Goal: Check status: Check status

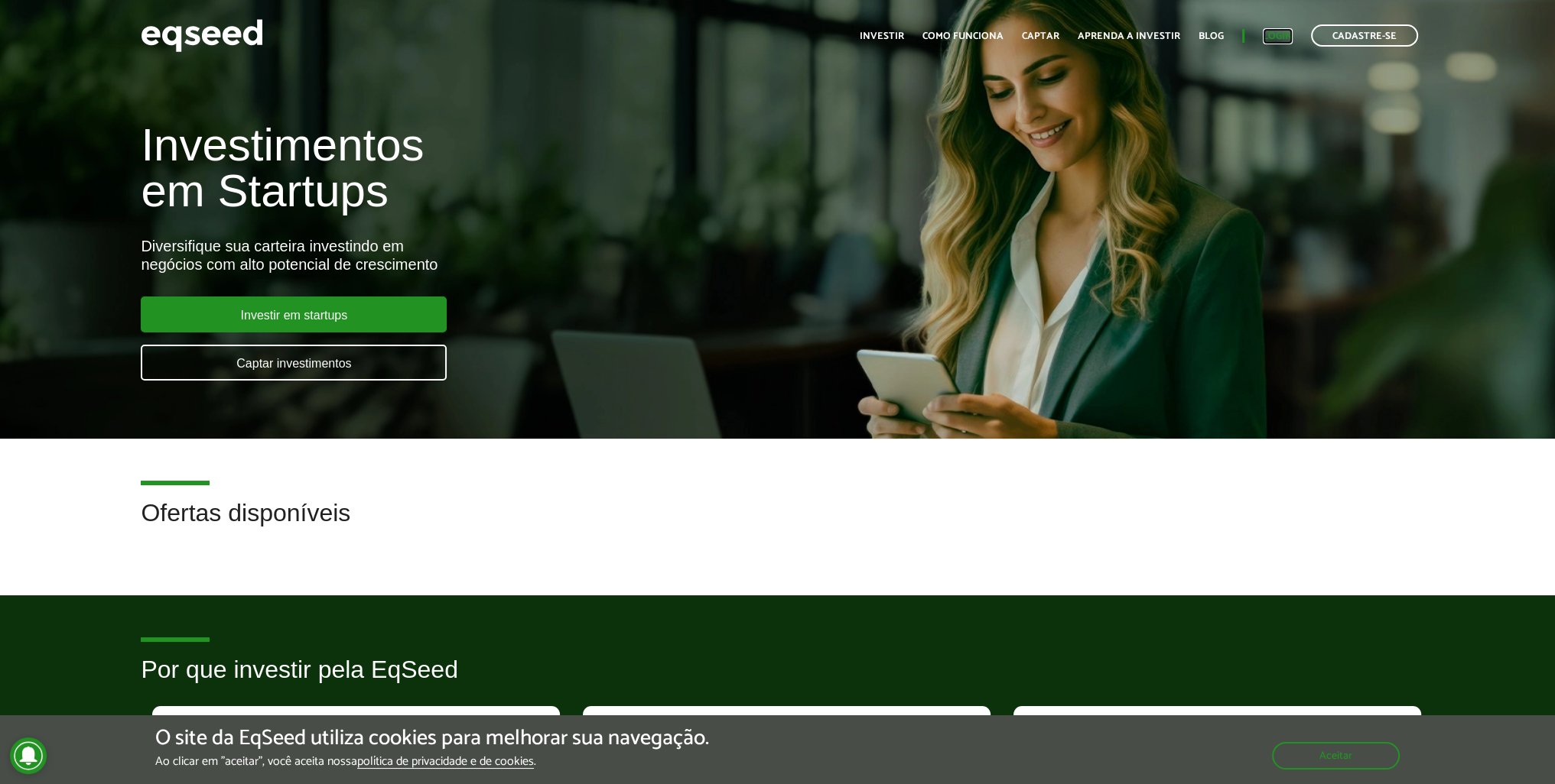
click at [1278, 38] on link "Login" at bounding box center [1278, 36] width 30 height 10
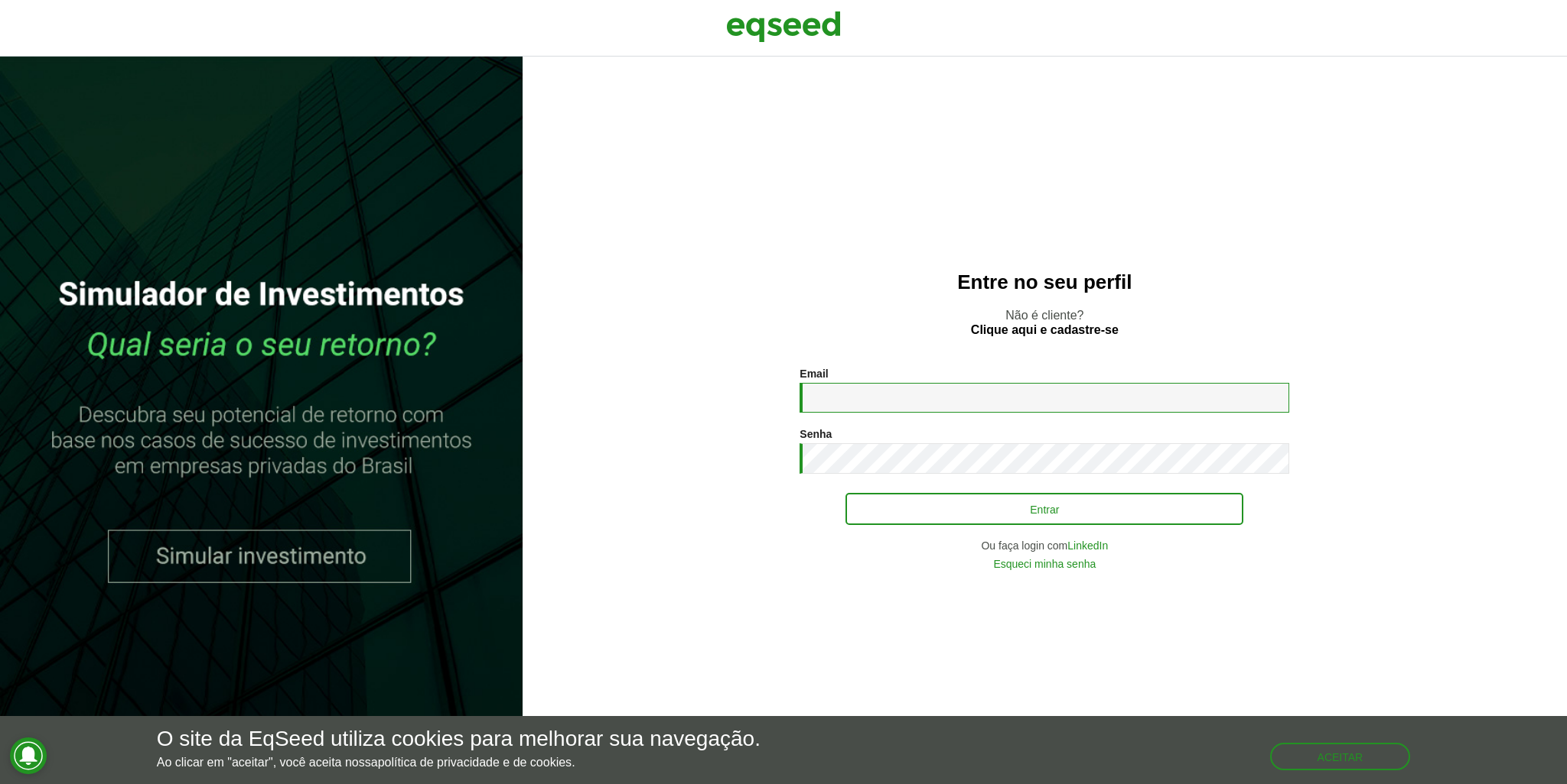
type input "**********"
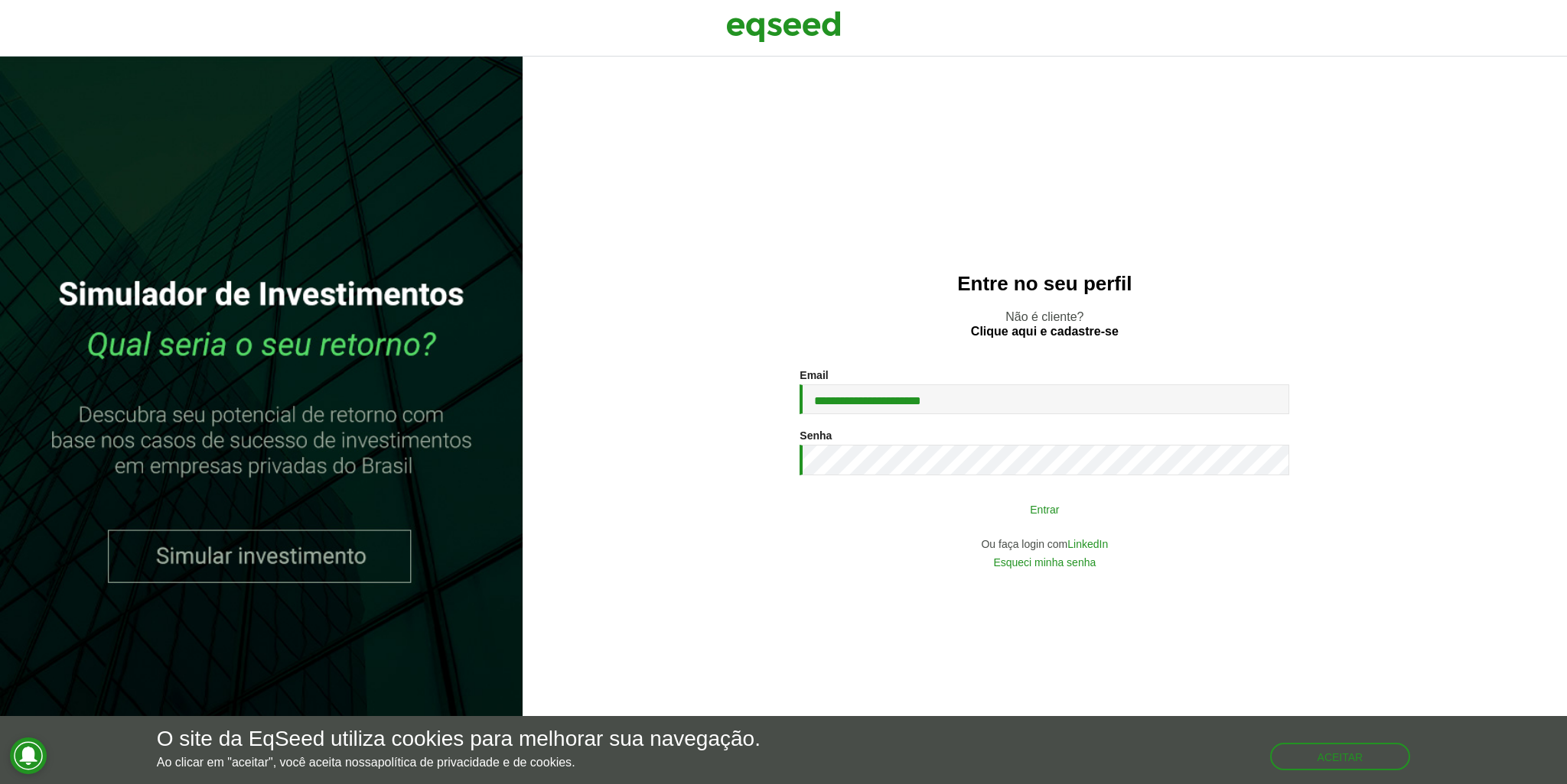
click at [1009, 509] on button "Entrar" at bounding box center [1044, 508] width 398 height 29
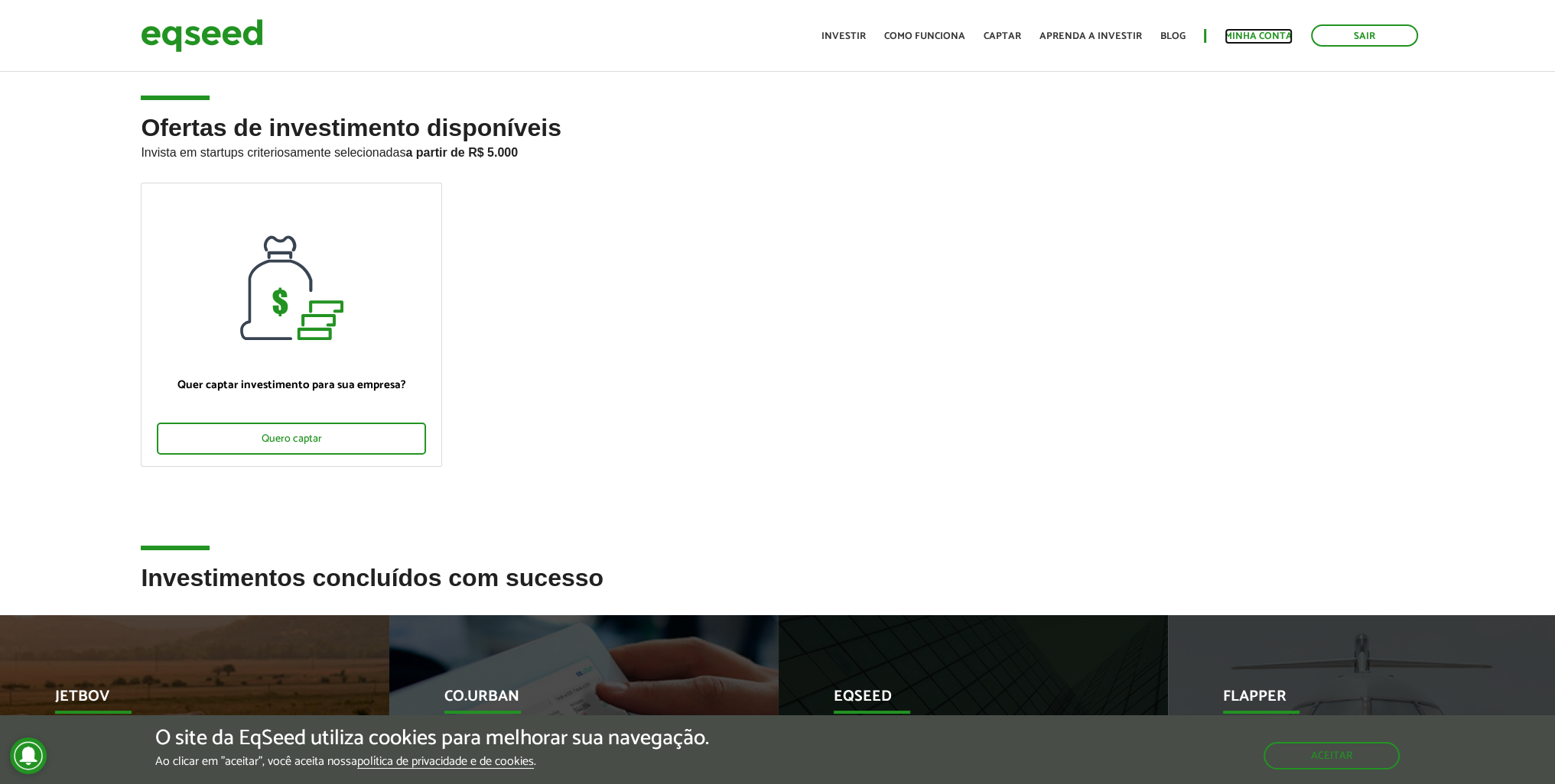
click at [1251, 40] on link "Minha conta" at bounding box center [1258, 36] width 68 height 10
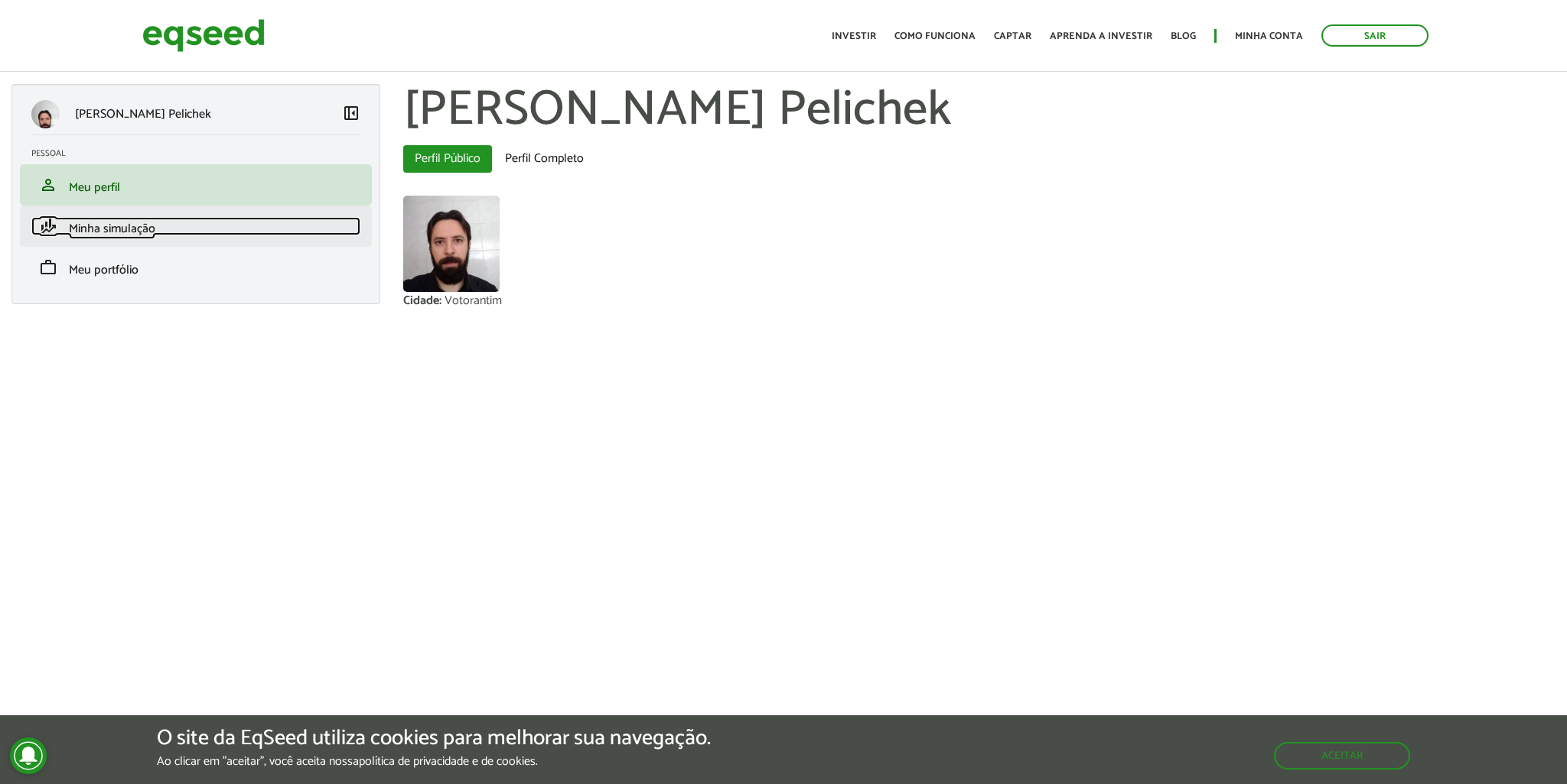
click at [147, 224] on span "Minha simulação" at bounding box center [112, 229] width 86 height 21
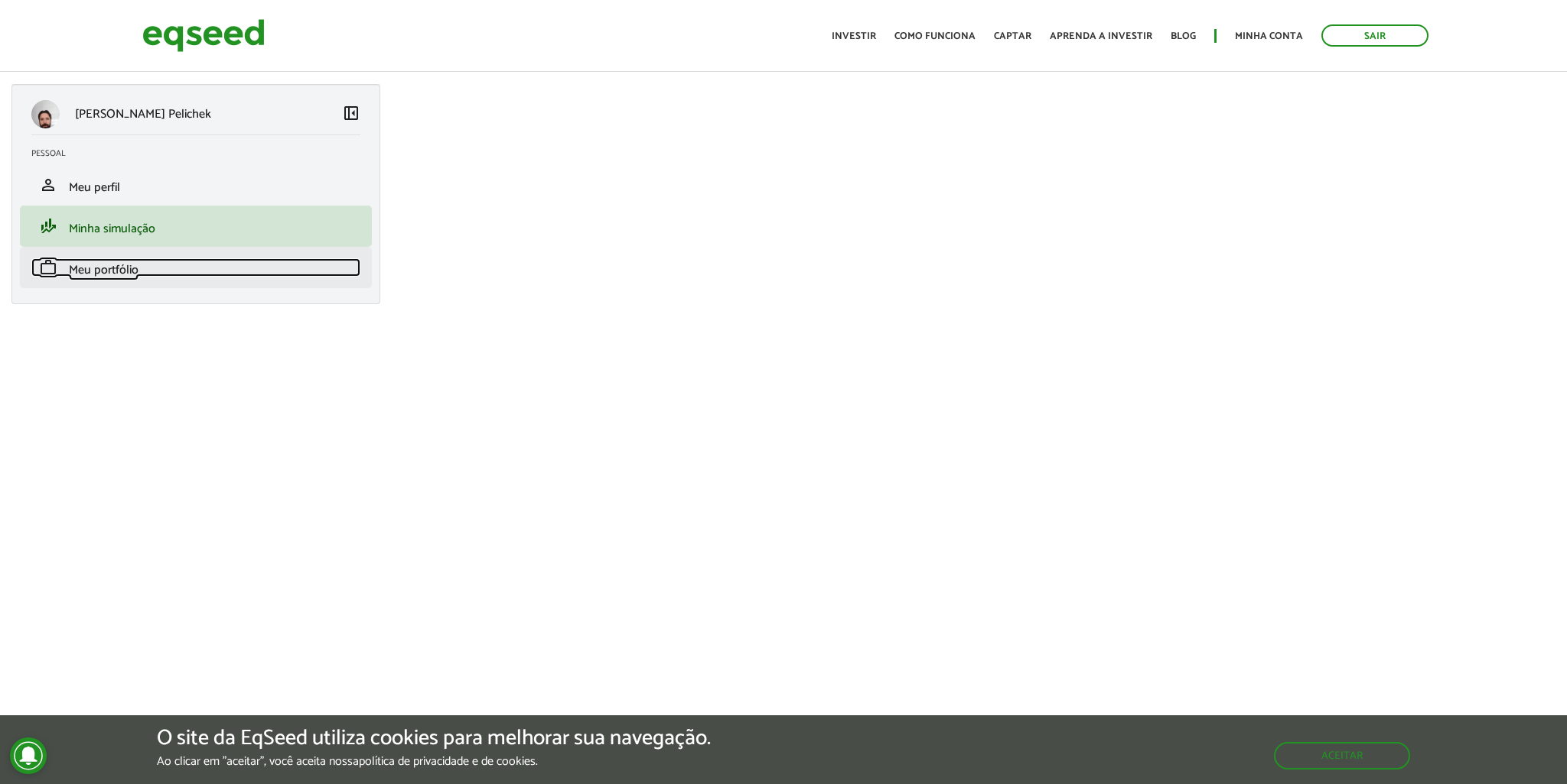
click at [143, 273] on link "work Meu portfólio" at bounding box center [195, 268] width 329 height 18
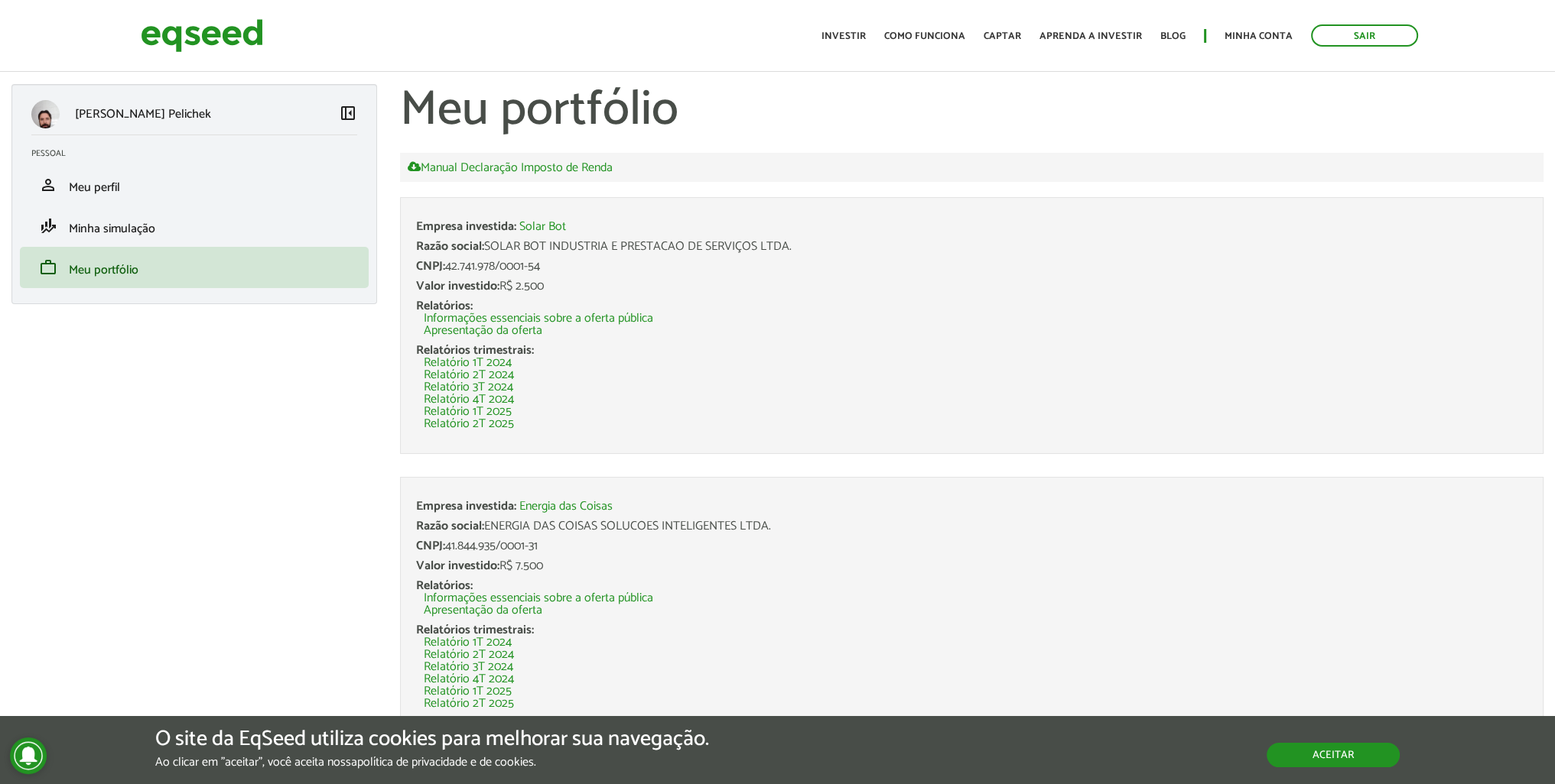
click at [1314, 761] on button "Aceitar" at bounding box center [1333, 755] width 133 height 24
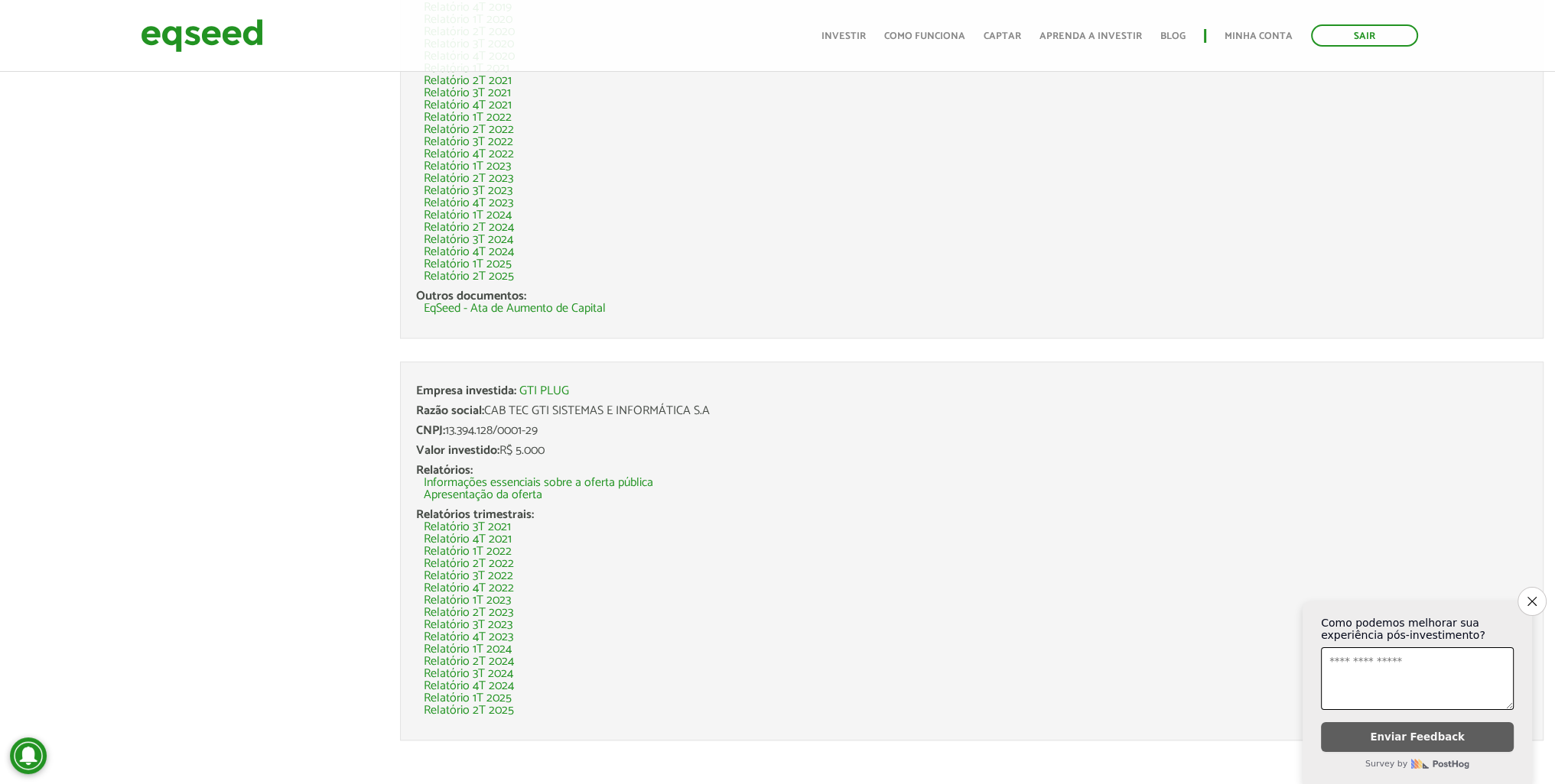
scroll to position [1679, 0]
click at [1527, 596] on icon "Close survey" at bounding box center [1532, 601] width 10 height 10
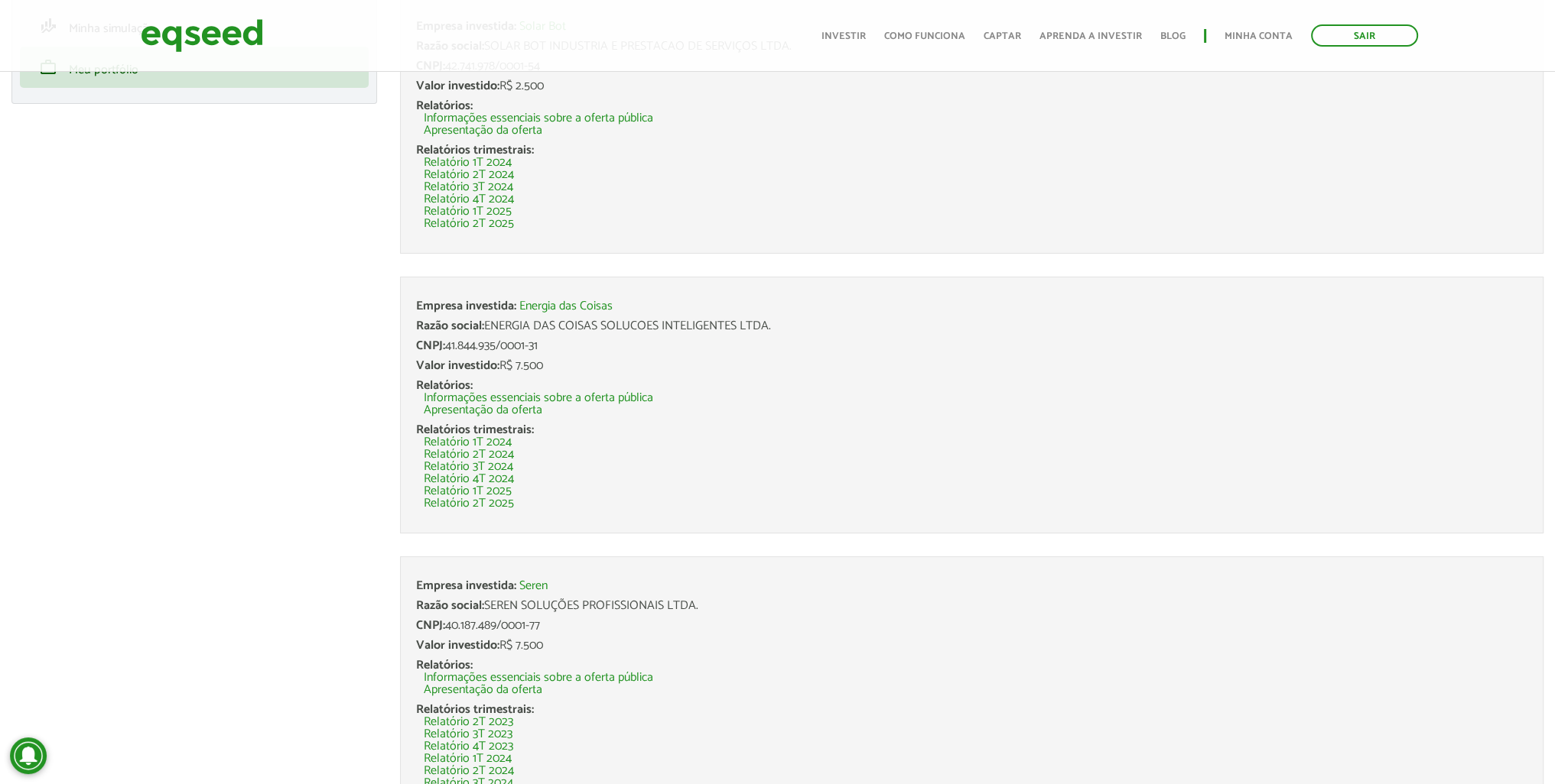
scroll to position [0, 0]
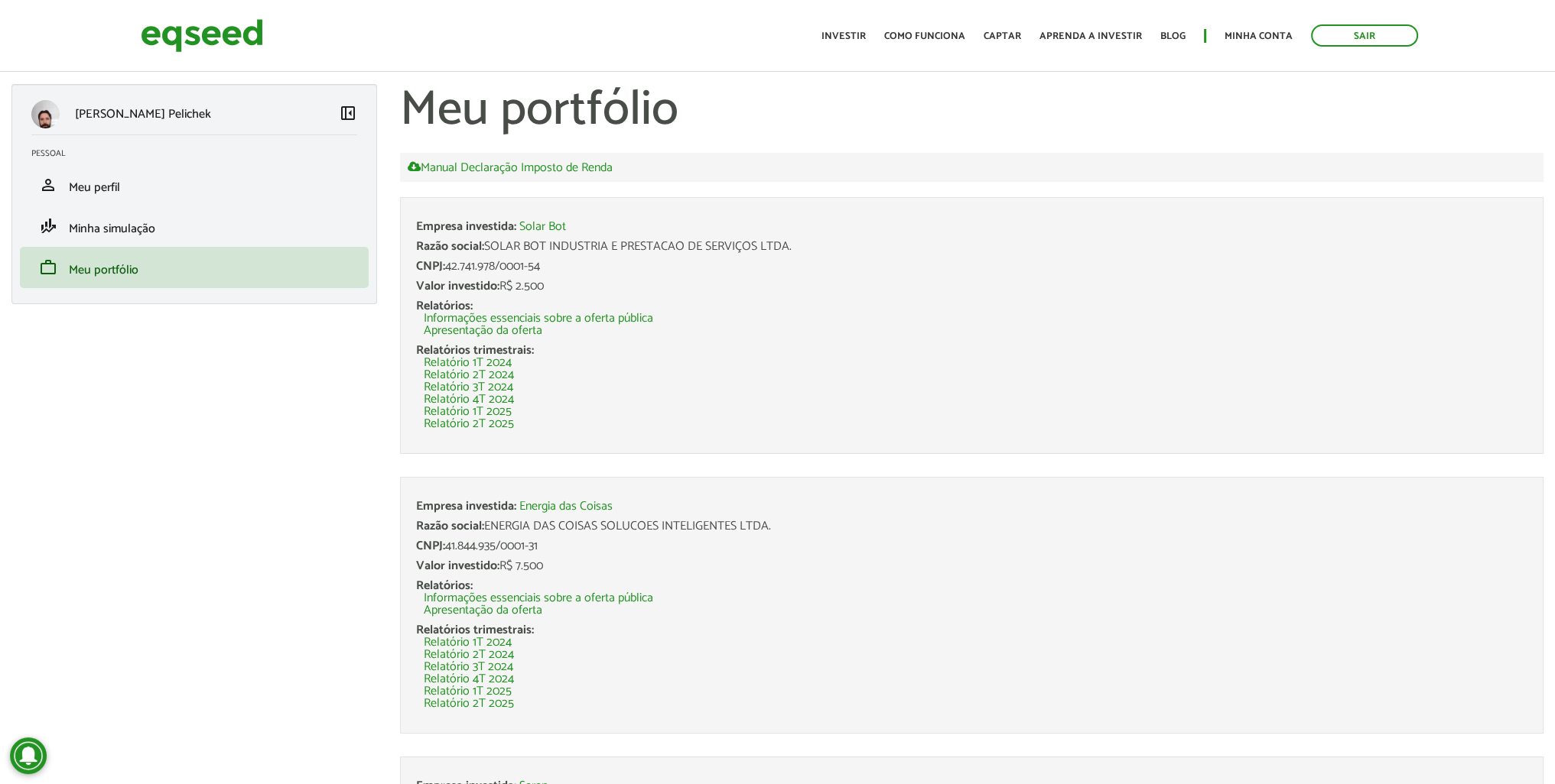
click at [865, 25] on ul "Início Investir Como funciona Captar Aprenda a investir Blog Minha conta Sair" at bounding box center [1119, 35] width 612 height 22
click at [855, 47] on div "Toggle navigation Início Investir Como funciona Captar Aprenda a investir Blog …" at bounding box center [1119, 35] width 612 height 41
click at [855, 38] on link "Investir" at bounding box center [843, 36] width 44 height 10
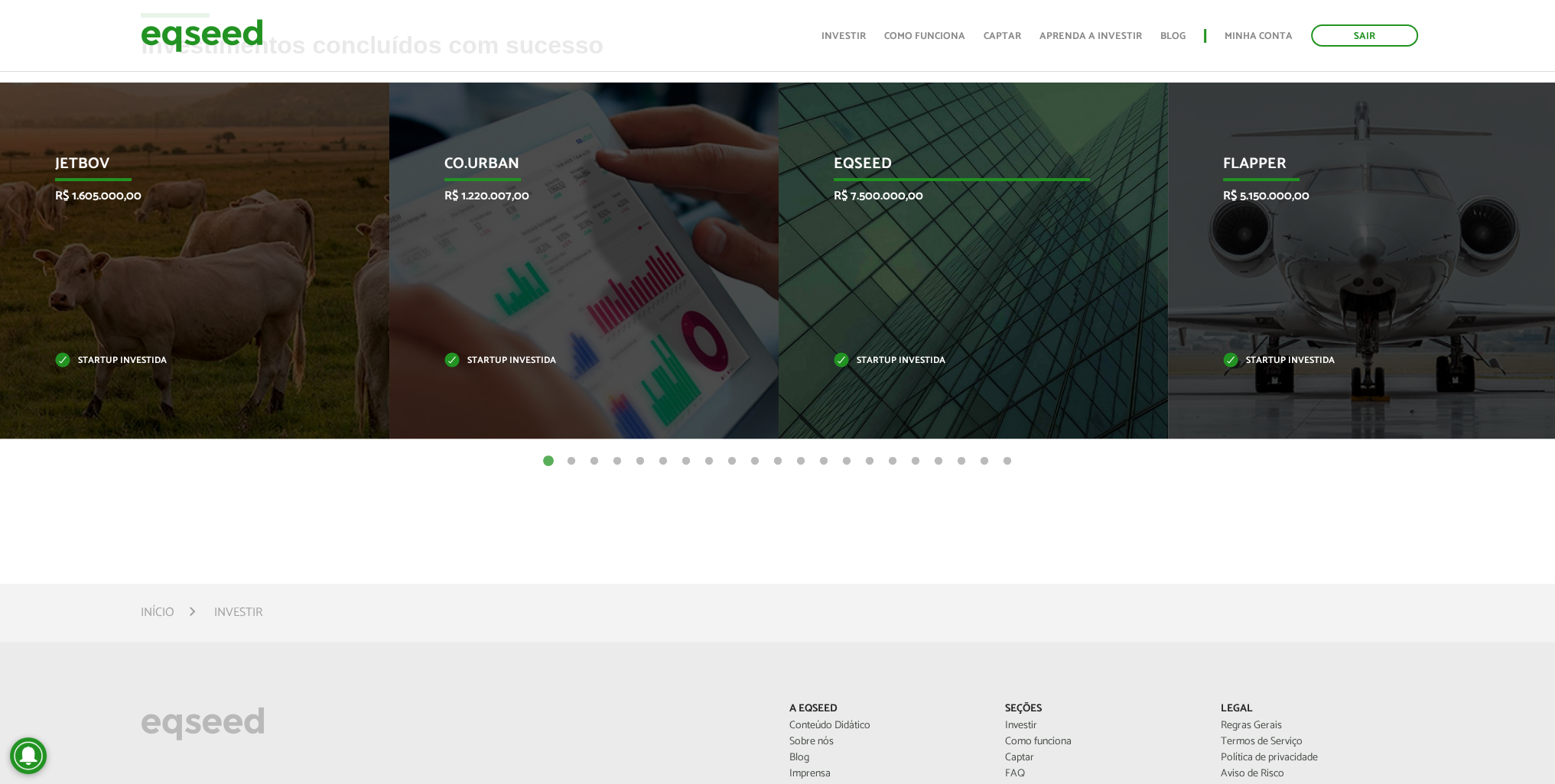
scroll to position [383, 0]
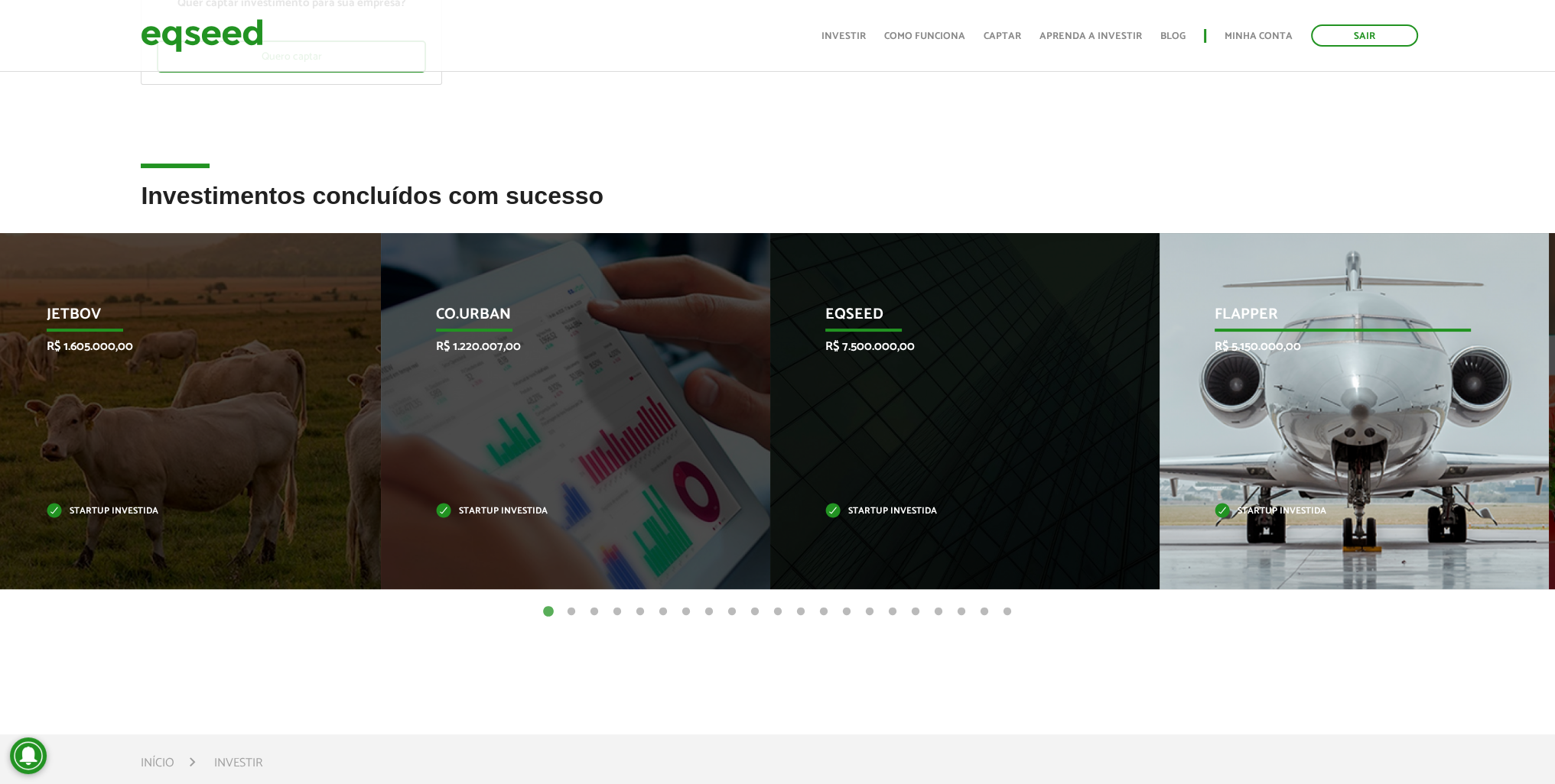
click at [1260, 435] on div "Flapper R$ 5.150.000,00 Startup investida" at bounding box center [1342, 410] width 367 height 357
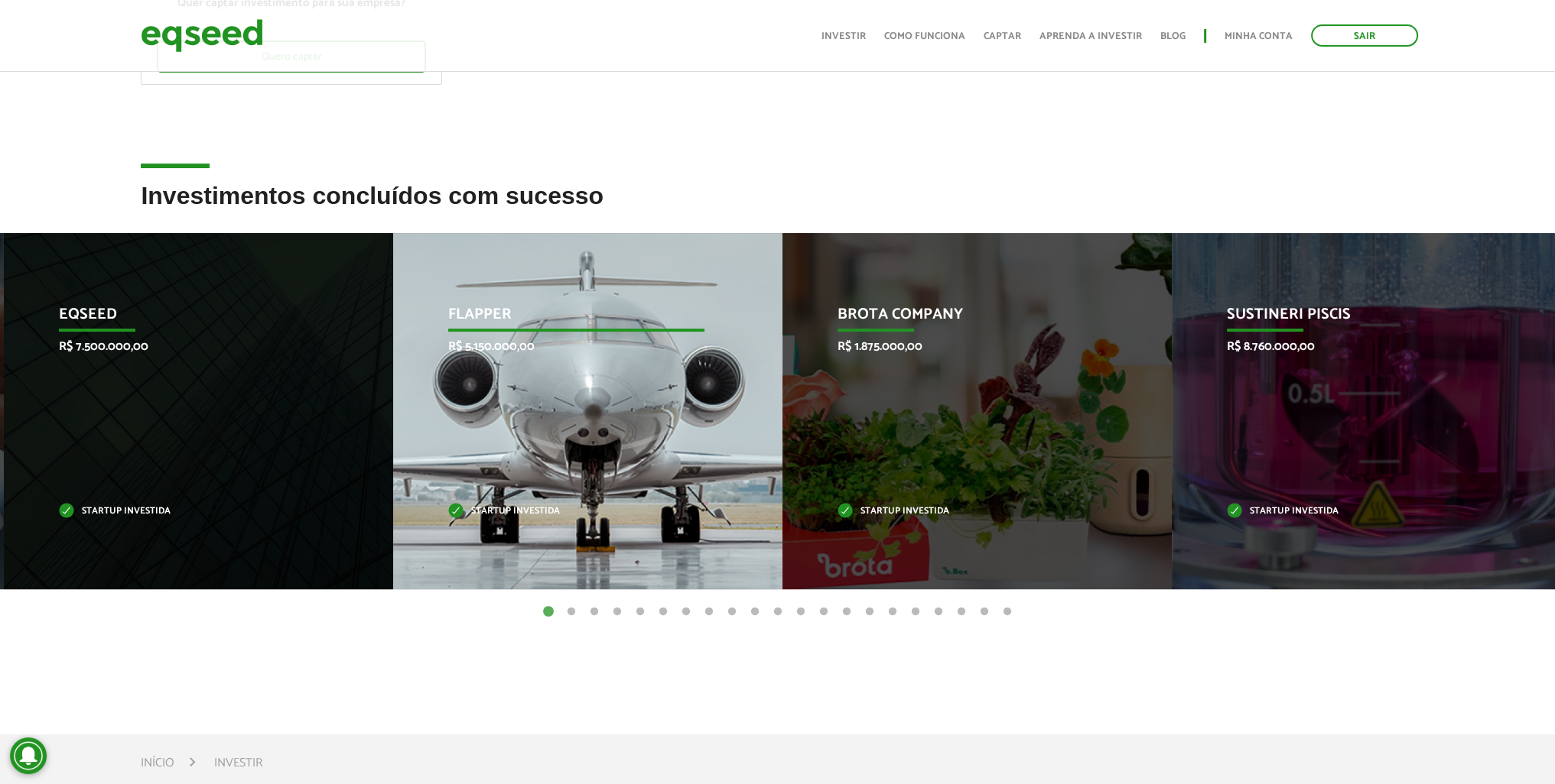
drag, startPoint x: 1307, startPoint y: 370, endPoint x: 520, endPoint y: 382, distance: 787.1
click at [524, 382] on div "Flapper R$ 5.150.000,00 Startup investida" at bounding box center [576, 410] width 367 height 357
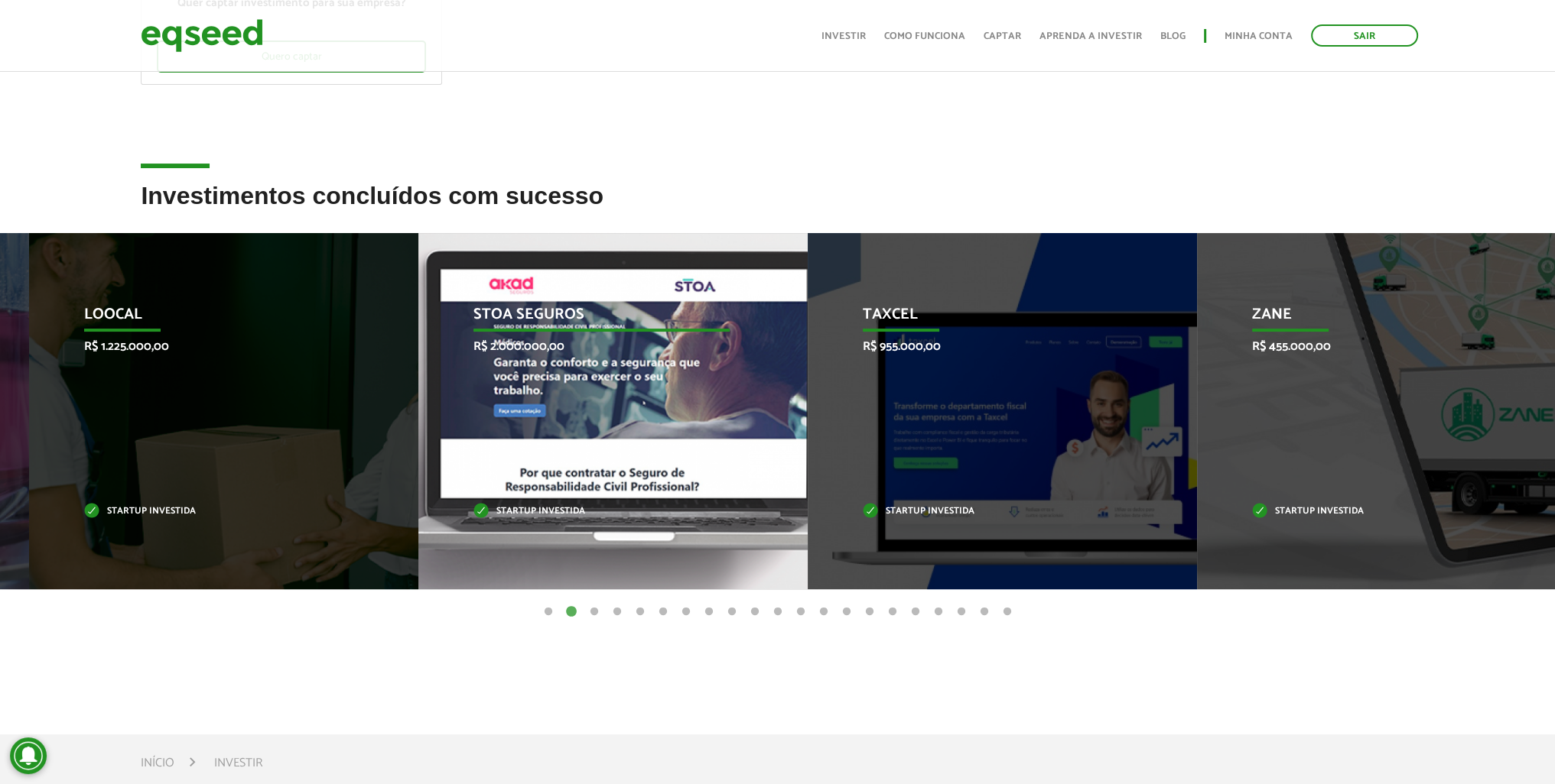
drag, startPoint x: 1055, startPoint y: 359, endPoint x: 282, endPoint y: 367, distance: 773.0
click at [289, 367] on div "Loocal R$ 1.225.000,00 Startup investida" at bounding box center [212, 410] width 367 height 357
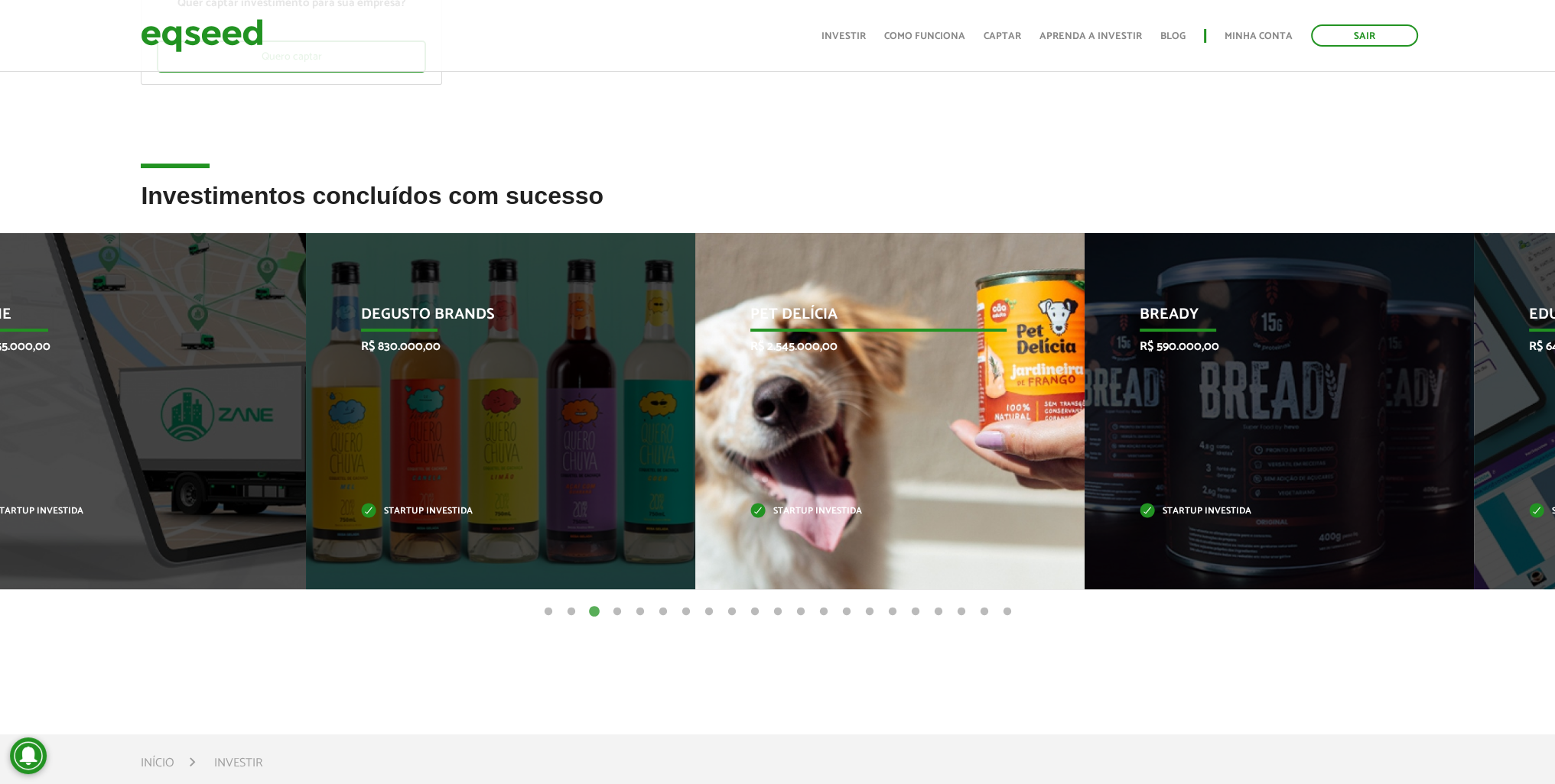
drag, startPoint x: 1263, startPoint y: 392, endPoint x: 524, endPoint y: 374, distance: 739.2
click at [696, 376] on div "Pet Delícia R$ 2.545.000,00 Startup investida" at bounding box center [878, 410] width 367 height 357
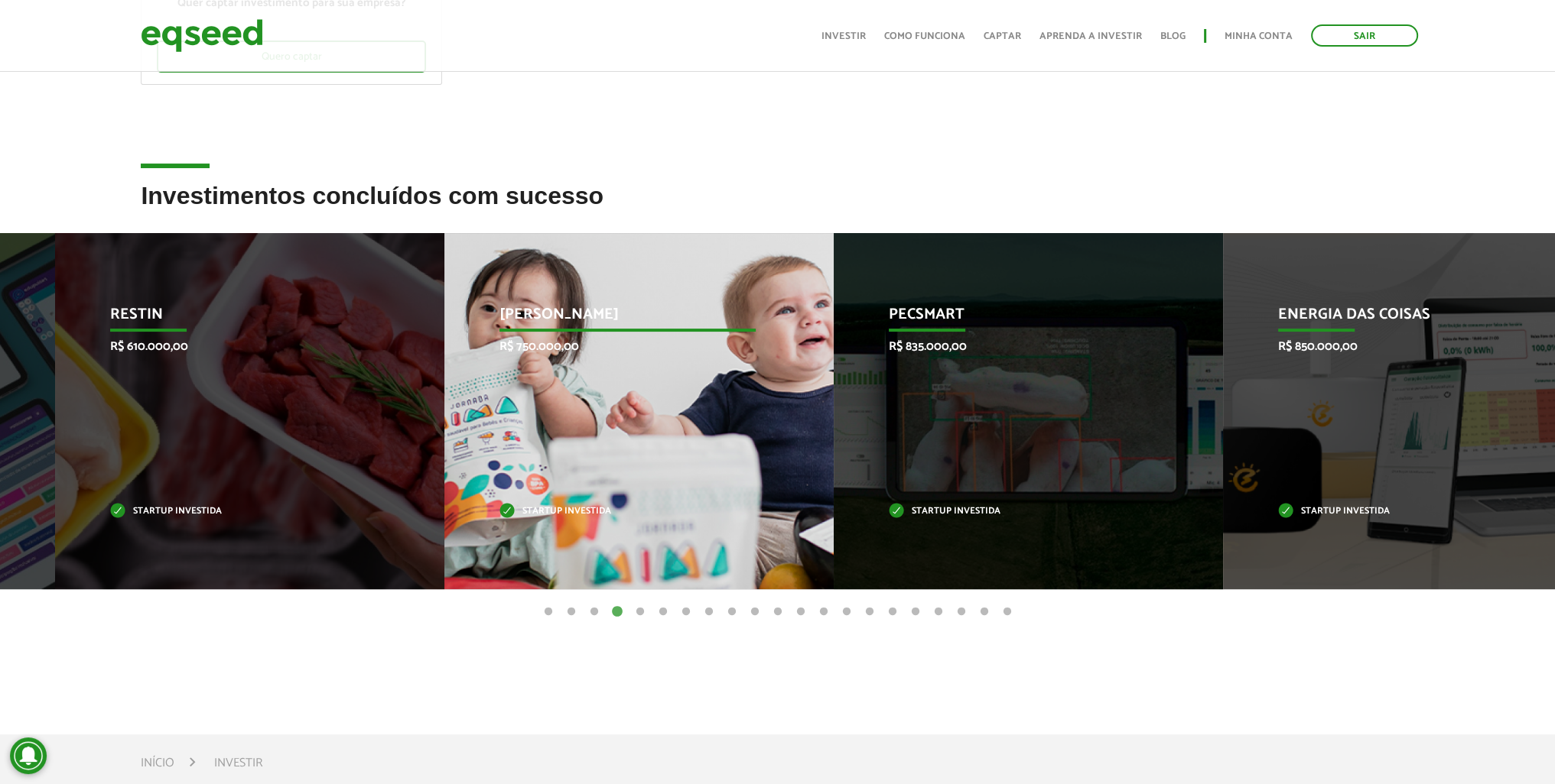
drag, startPoint x: 1297, startPoint y: 356, endPoint x: 502, endPoint y: 371, distance: 795.1
click at [519, 371] on div "Jornada Mima R$ 750.000,00 Startup investida" at bounding box center [628, 410] width 367 height 357
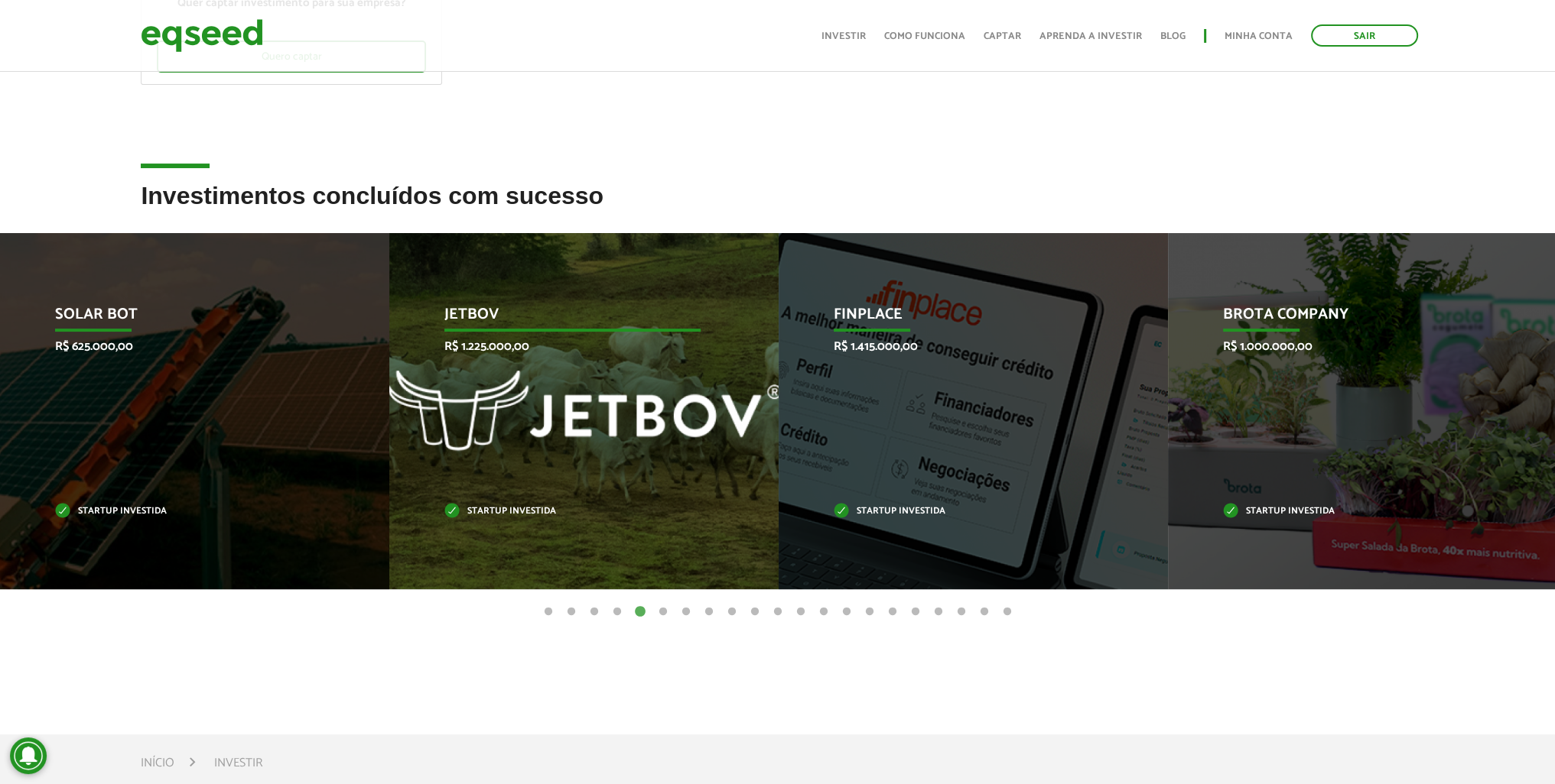
drag, startPoint x: 1289, startPoint y: 376, endPoint x: 400, endPoint y: 357, distance: 889.2
click at [484, 357] on div "JetBov R$ 1.225.000,00 Startup investida" at bounding box center [573, 410] width 367 height 357
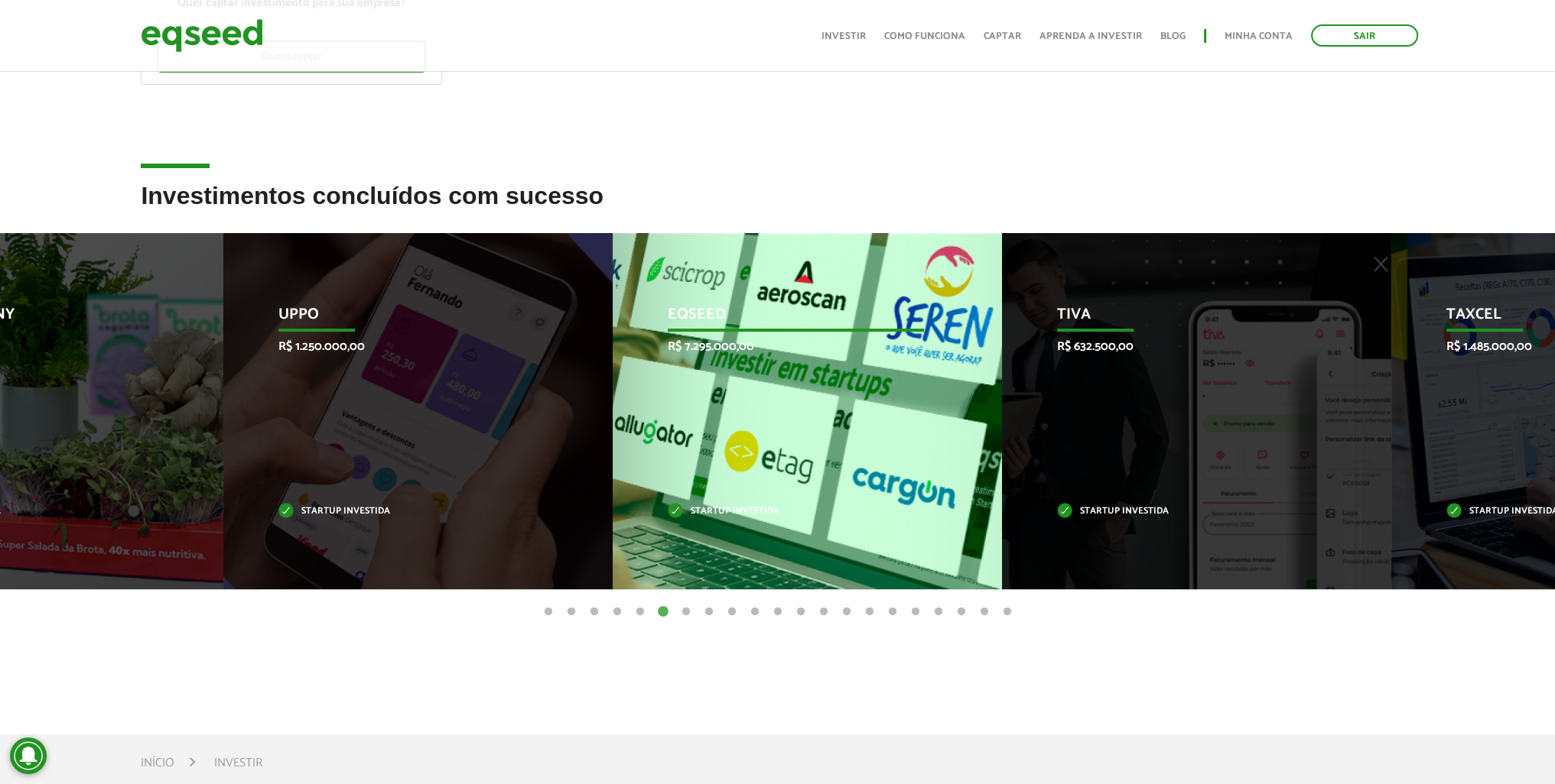
drag, startPoint x: 1286, startPoint y: 388, endPoint x: 635, endPoint y: 339, distance: 652.8
click at [637, 339] on div "EqSeed R$ 7.295.000,00 Startup investida" at bounding box center [795, 410] width 367 height 357
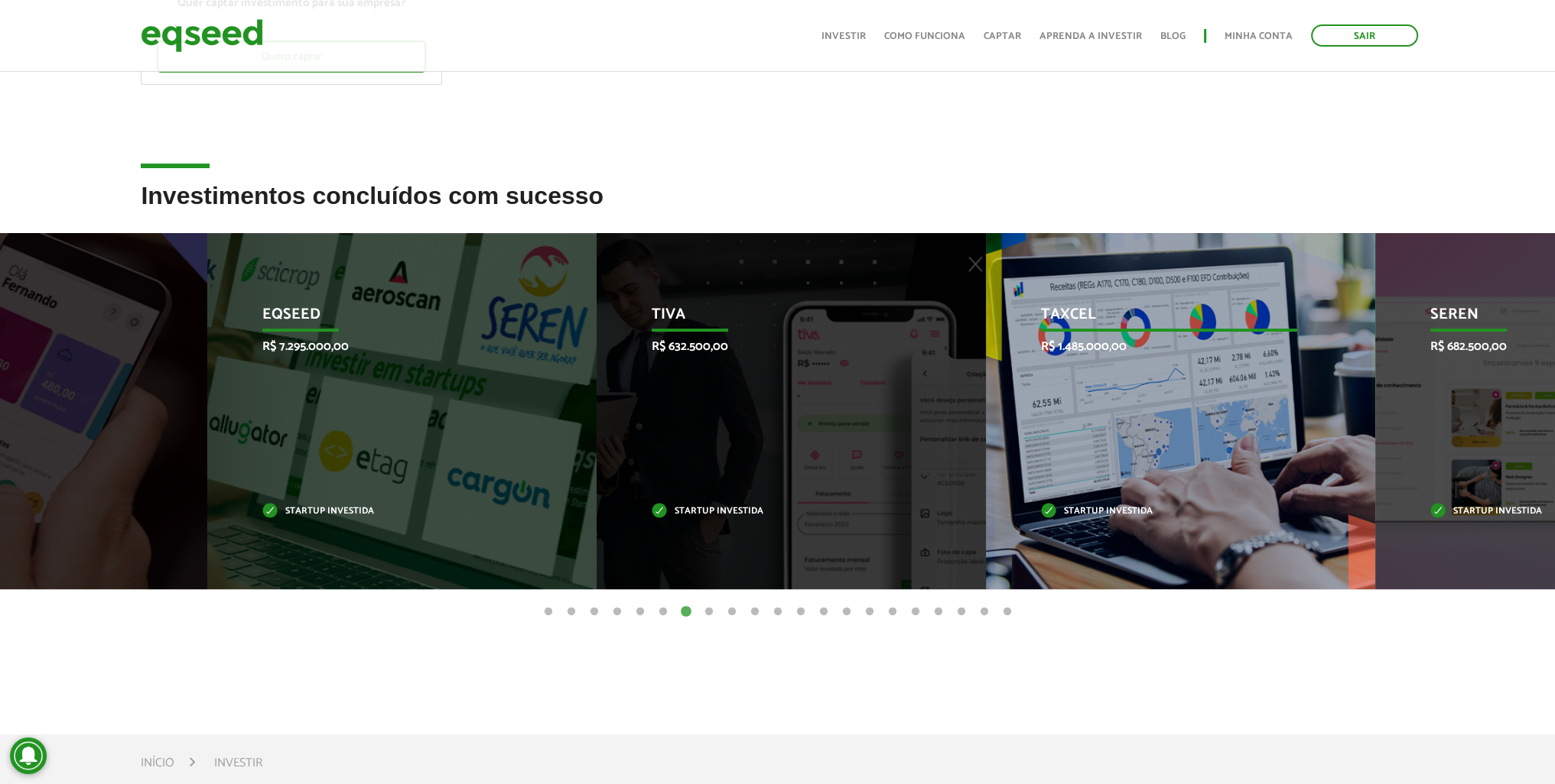
drag, startPoint x: 527, startPoint y: 351, endPoint x: 1090, endPoint y: 401, distance: 565.2
click at [1086, 400] on div "Taxcel R$ 1.485.000,00 Startup investida" at bounding box center [1169, 410] width 367 height 357
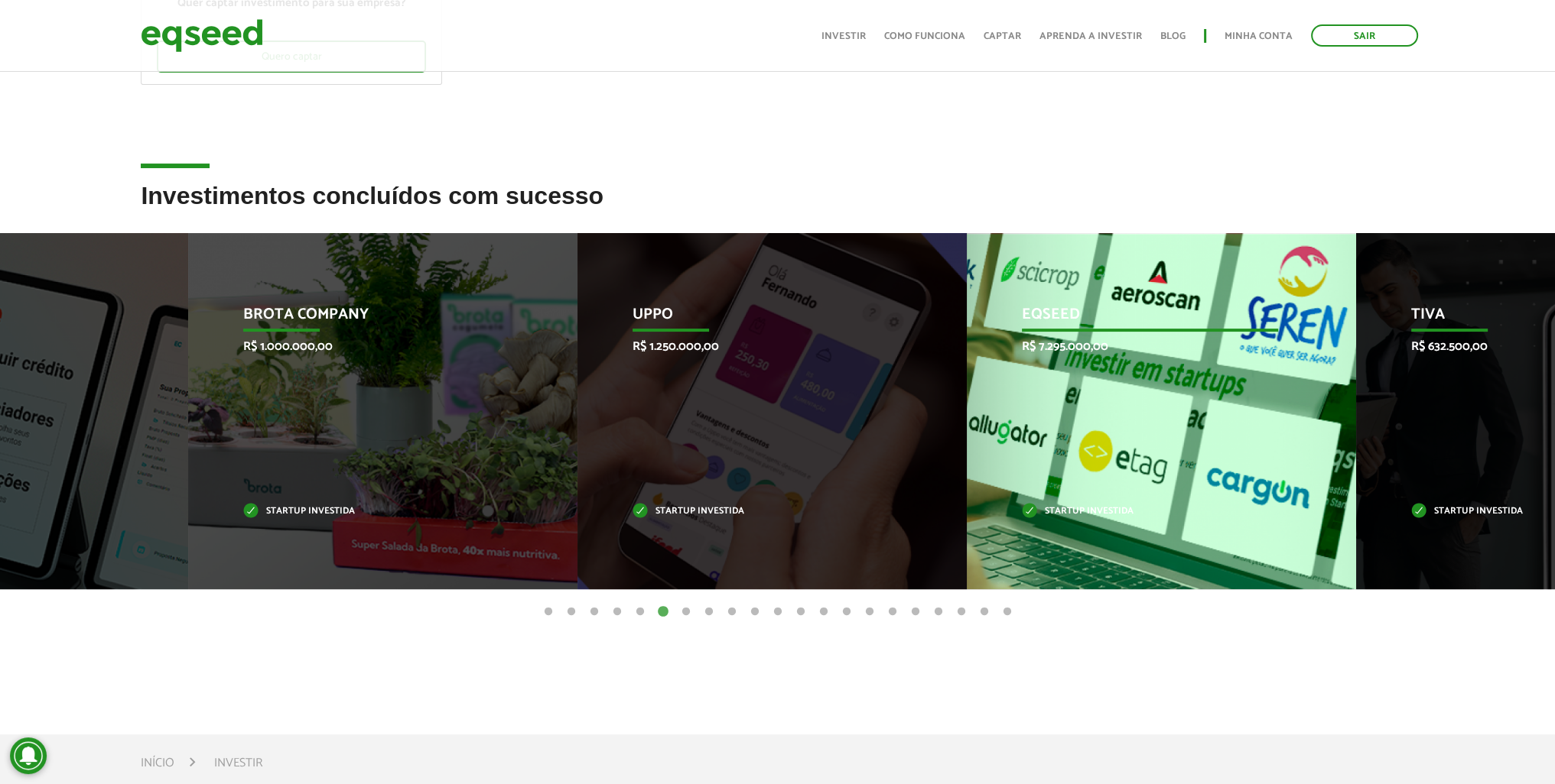
drag, startPoint x: 1359, startPoint y: 401, endPoint x: 482, endPoint y: 398, distance: 877.0
click at [966, 399] on div "EqSeed R$ 7.295.000,00 Startup investida" at bounding box center [1149, 410] width 367 height 357
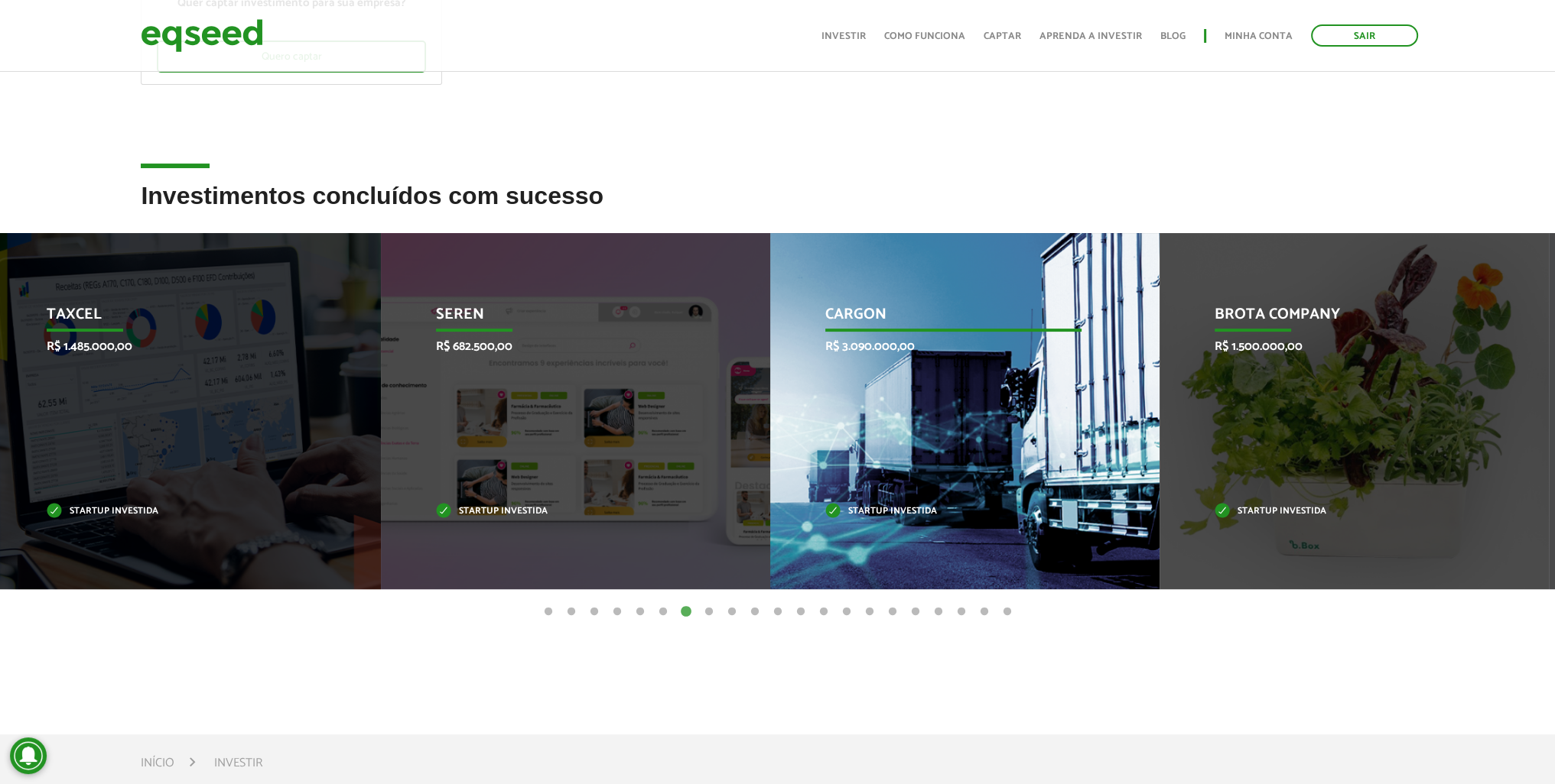
drag, startPoint x: 1298, startPoint y: 406, endPoint x: 566, endPoint y: 432, distance: 732.5
click at [771, 425] on div "CargOn R$ 3.090.000,00 Startup investida" at bounding box center [953, 410] width 367 height 357
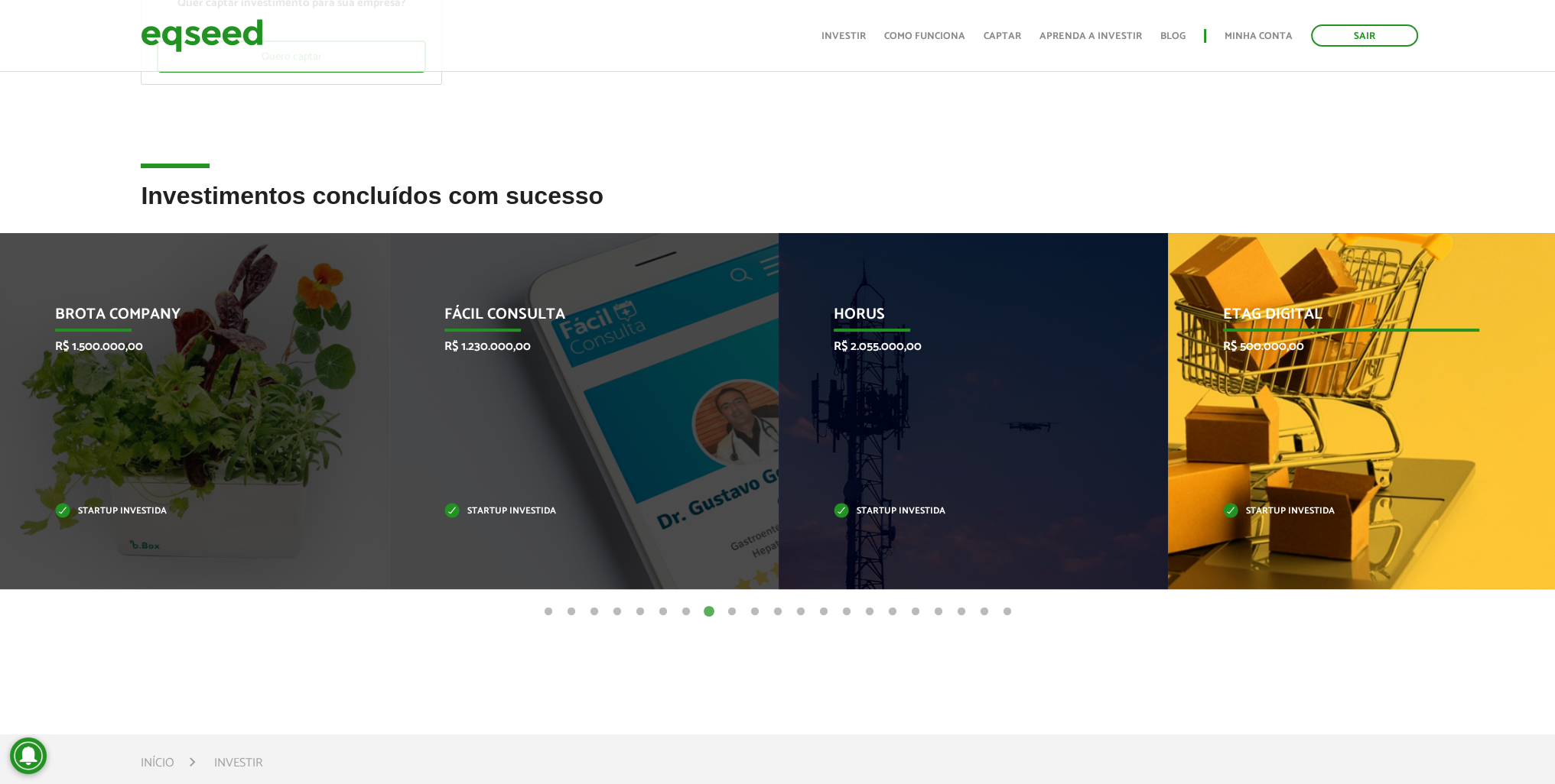
drag, startPoint x: 1311, startPoint y: 404, endPoint x: 427, endPoint y: 371, distance: 884.6
click at [1168, 373] on div "Etag Digital R$ 500.000,00 Startup investida" at bounding box center [1351, 410] width 367 height 357
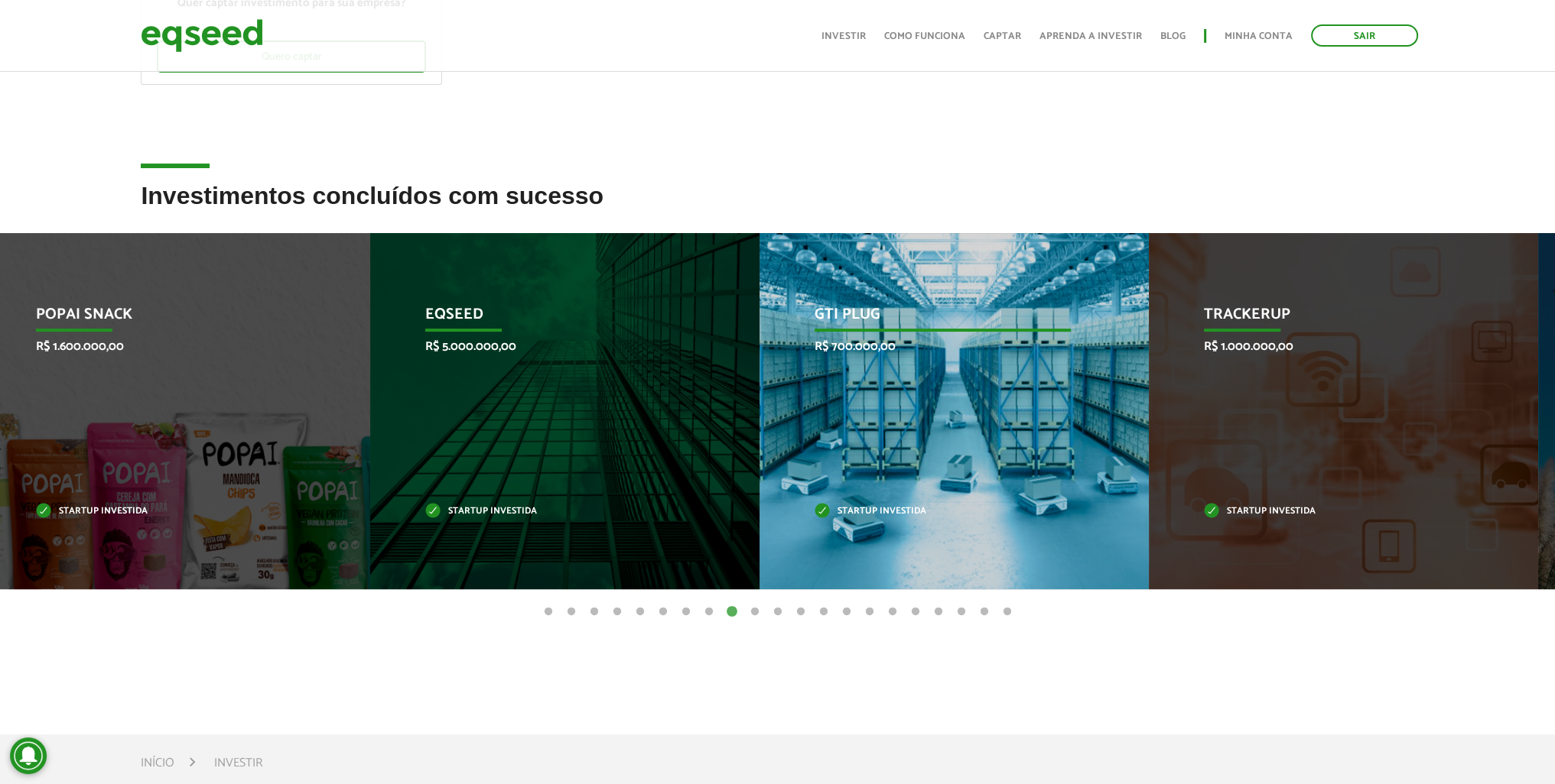
drag, startPoint x: 1195, startPoint y: 362, endPoint x: 266, endPoint y: 359, distance: 929.0
click at [370, 359] on div "EqSeed R$ 5.000.000,00 Startup investida" at bounding box center [553, 410] width 367 height 357
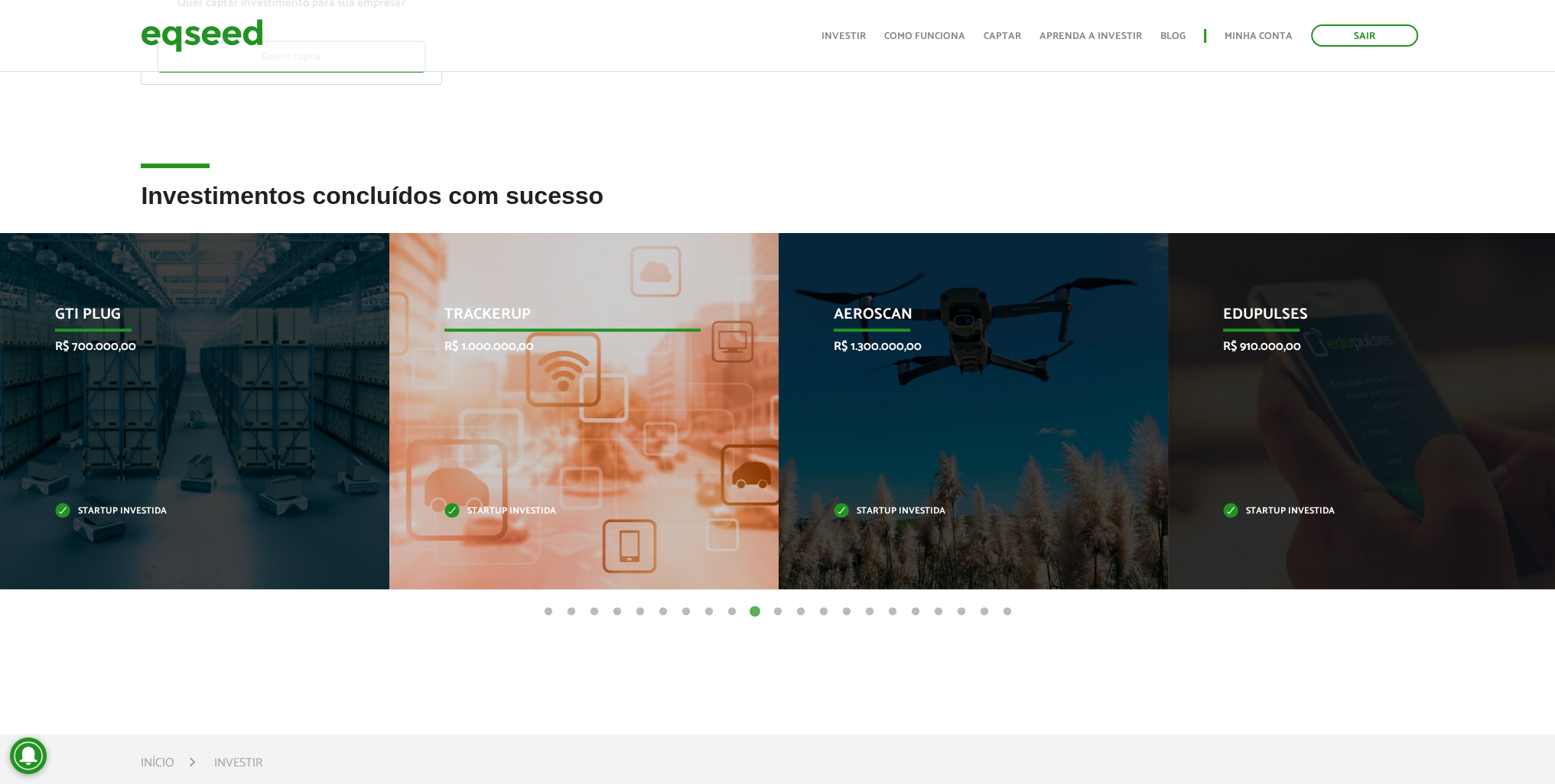
drag, startPoint x: 627, startPoint y: 376, endPoint x: 1126, endPoint y: 405, distance: 499.8
click at [756, 405] on div "TrackerUp R$ 1.000.000,00 Startup investida" at bounding box center [573, 410] width 367 height 357
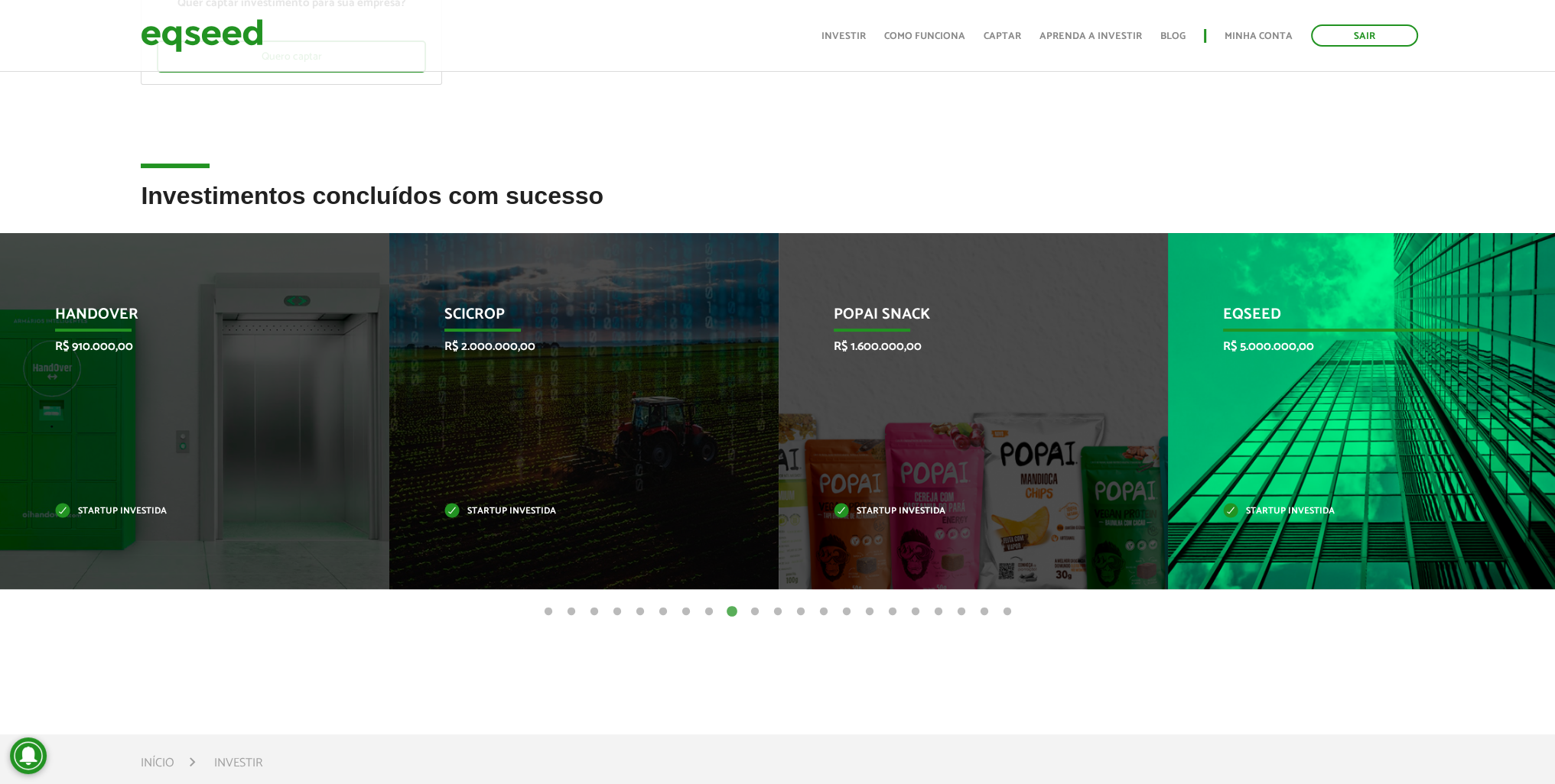
drag, startPoint x: 1292, startPoint y: 412, endPoint x: 627, endPoint y: 381, distance: 665.7
click at [1168, 381] on div "EqSeed R$ 5.000.000,00 Startup investida" at bounding box center [1351, 410] width 367 height 357
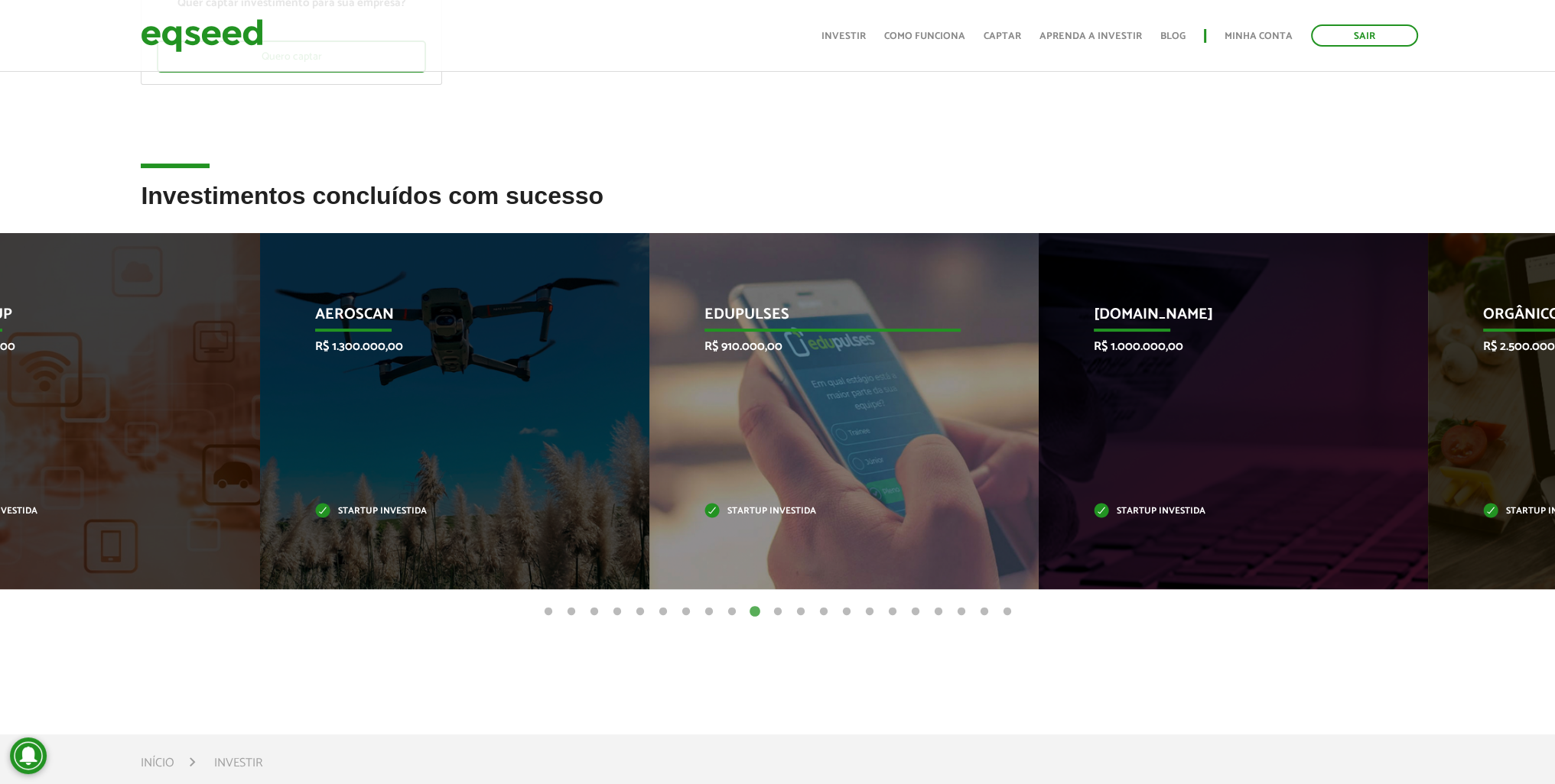
drag, startPoint x: 1237, startPoint y: 398, endPoint x: 612, endPoint y: 380, distance: 625.3
click at [650, 380] on div "Edupulses R$ 910.000,00 Startup investida" at bounding box center [832, 410] width 367 height 357
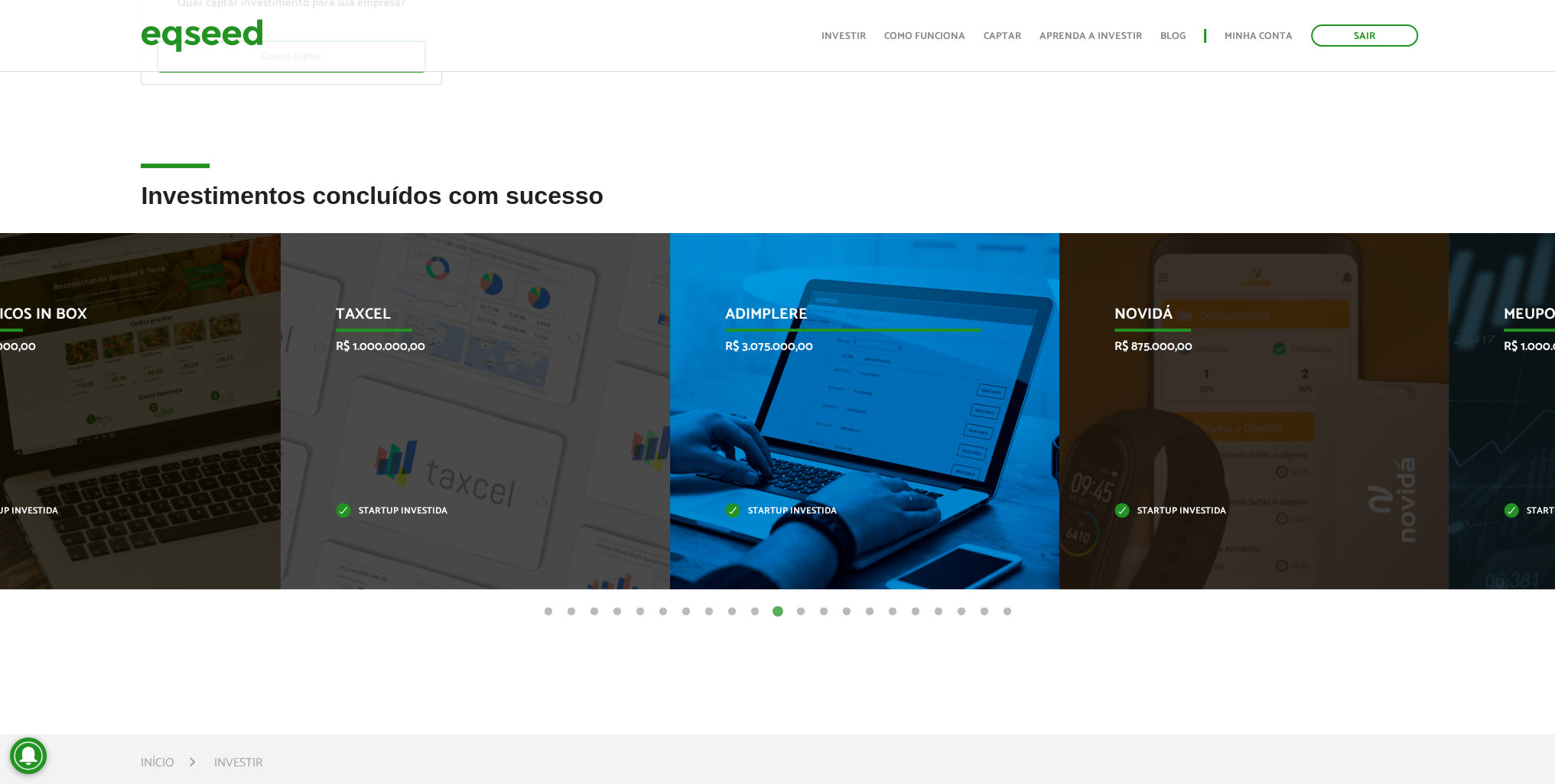
drag, startPoint x: 1318, startPoint y: 400, endPoint x: 352, endPoint y: 387, distance: 966.1
click at [671, 392] on div "Adimplere R$ 3.075.000,00 Startup investida" at bounding box center [853, 410] width 367 height 357
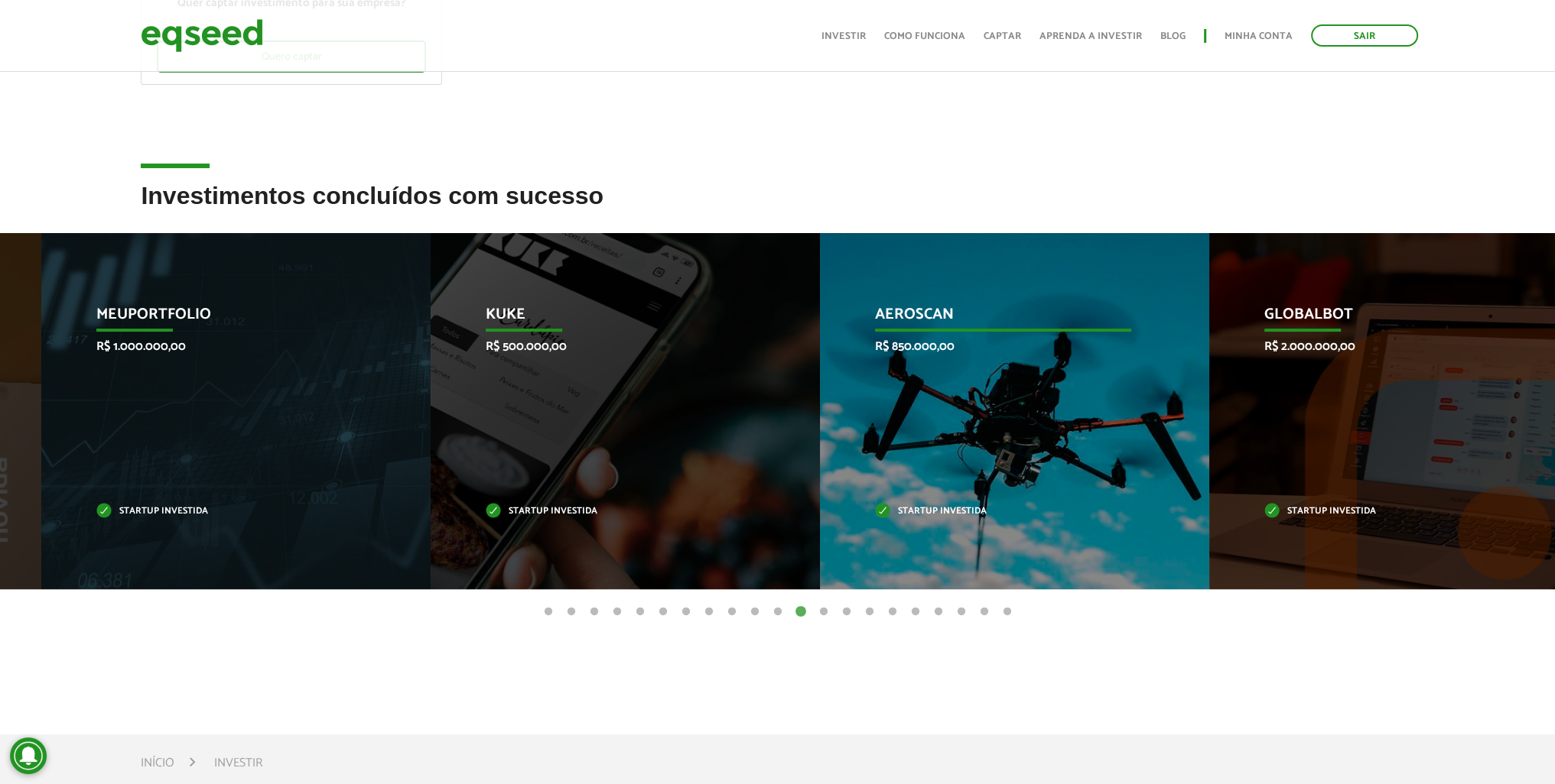
drag, startPoint x: 1284, startPoint y: 388, endPoint x: 295, endPoint y: 381, distance: 989.0
click at [820, 390] on div "Aeroscan R$ 850.000,00 Startup investida" at bounding box center [1003, 410] width 367 height 357
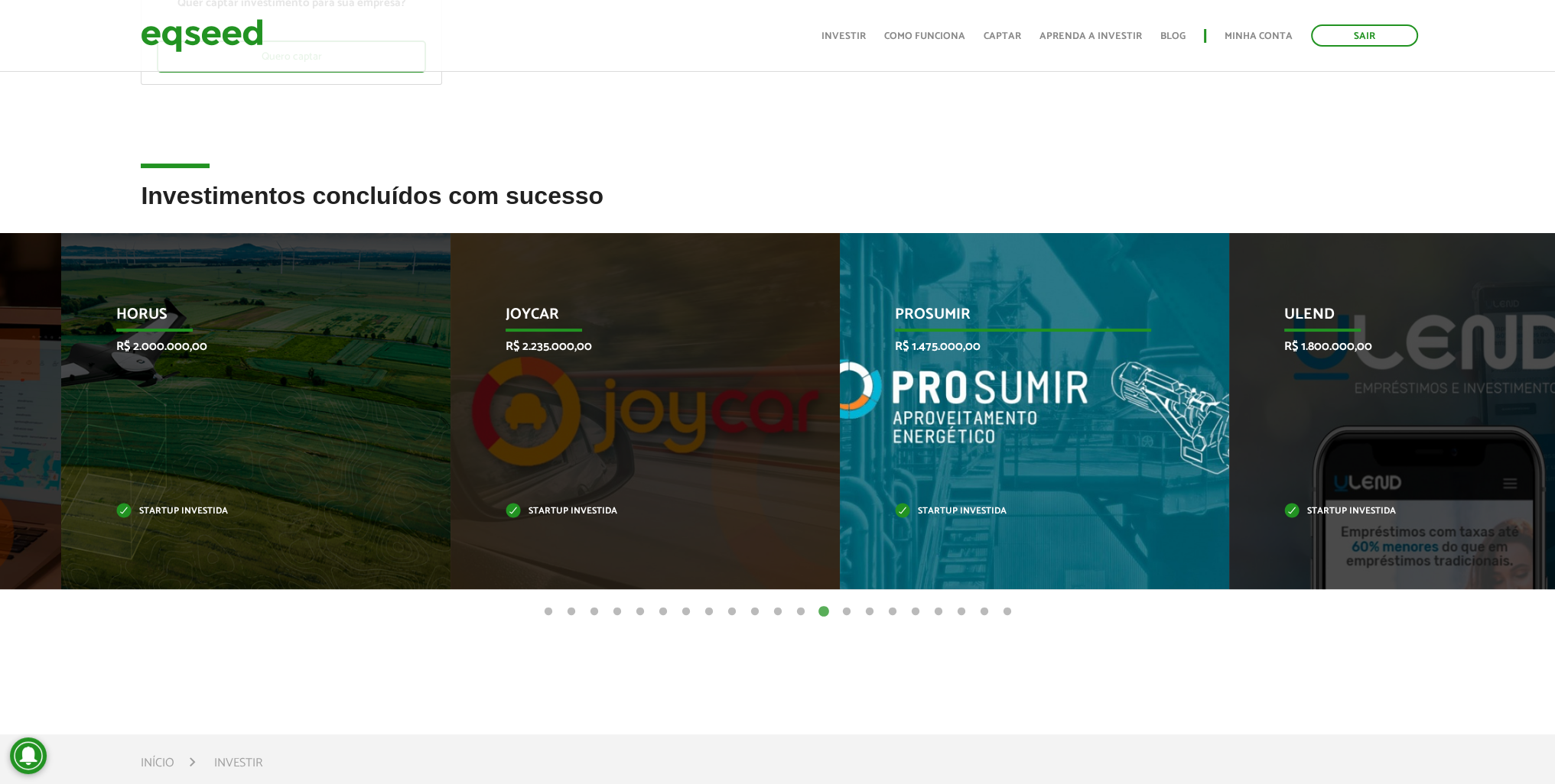
drag, startPoint x: 1317, startPoint y: 379, endPoint x: 243, endPoint y: 350, distance: 1074.4
click at [839, 350] on div "PROSUMIR R$ 1.475.000,00 Startup investida" at bounding box center [1022, 410] width 367 height 357
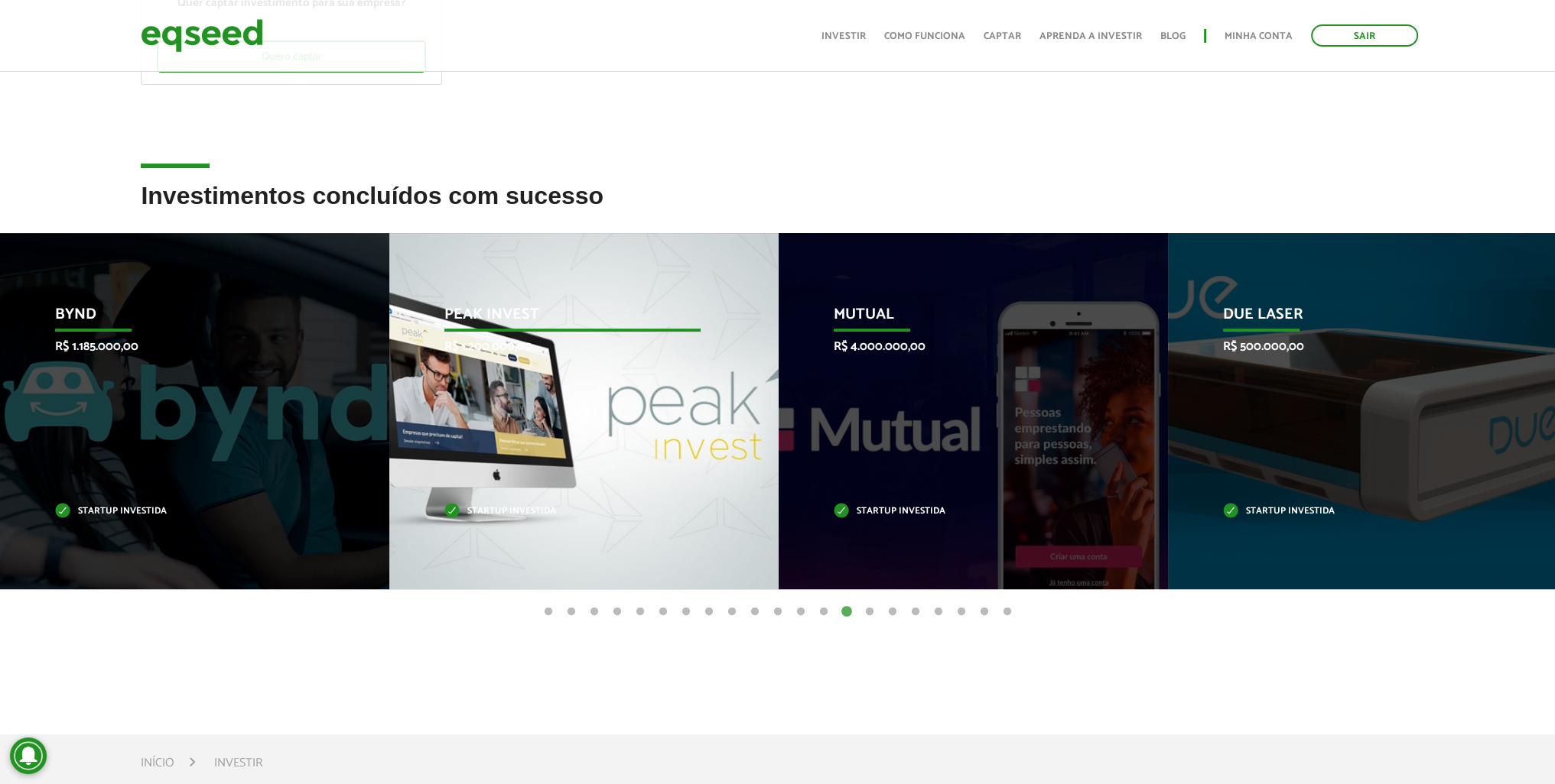
drag, startPoint x: 1391, startPoint y: 384, endPoint x: 295, endPoint y: 315, distance: 1098.2
click at [390, 318] on div "Peak Invest R$ 1.200.000,00 Startup investida" at bounding box center [573, 410] width 367 height 357
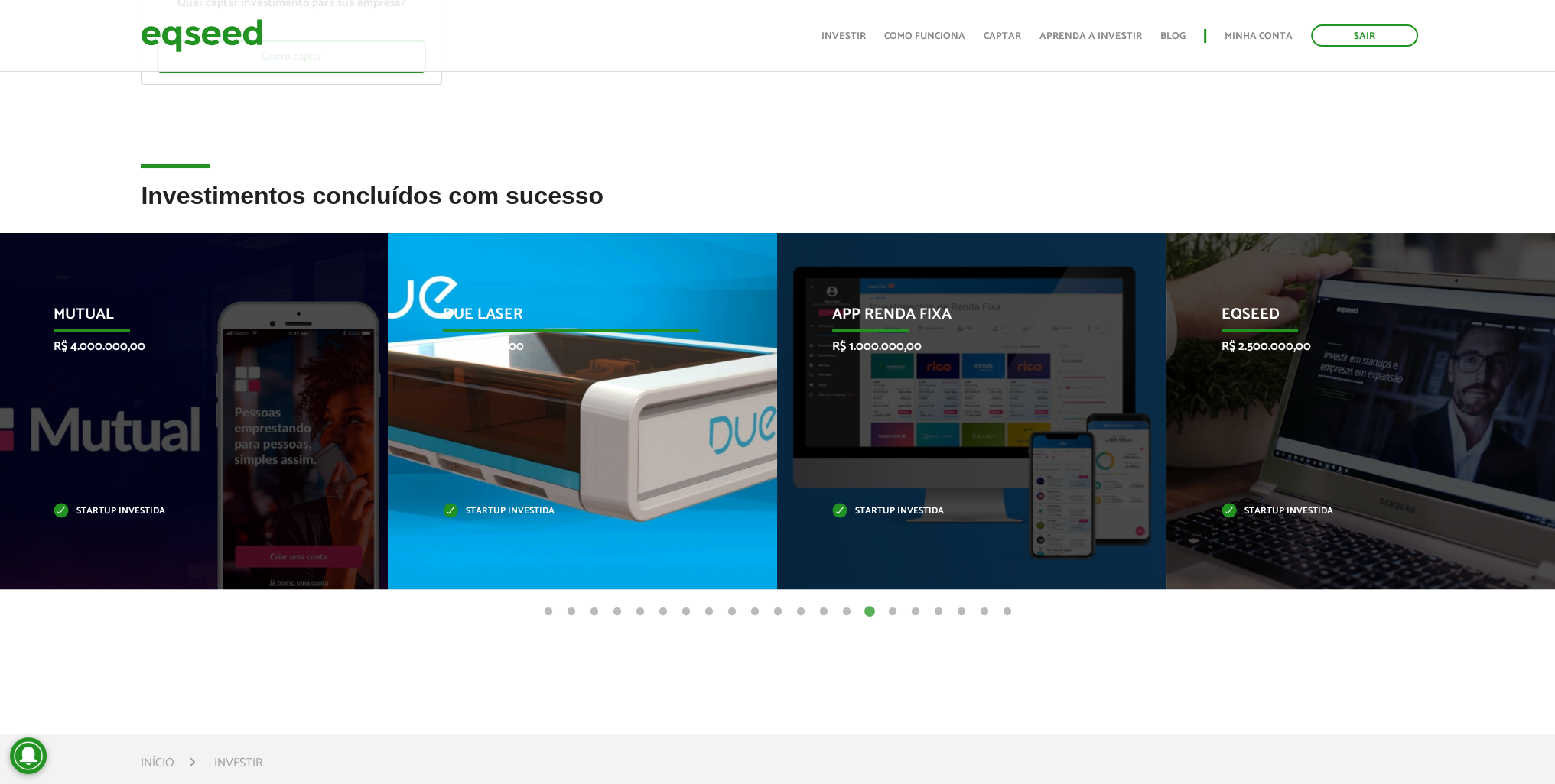
drag, startPoint x: 1341, startPoint y: 429, endPoint x: 465, endPoint y: 399, distance: 876.5
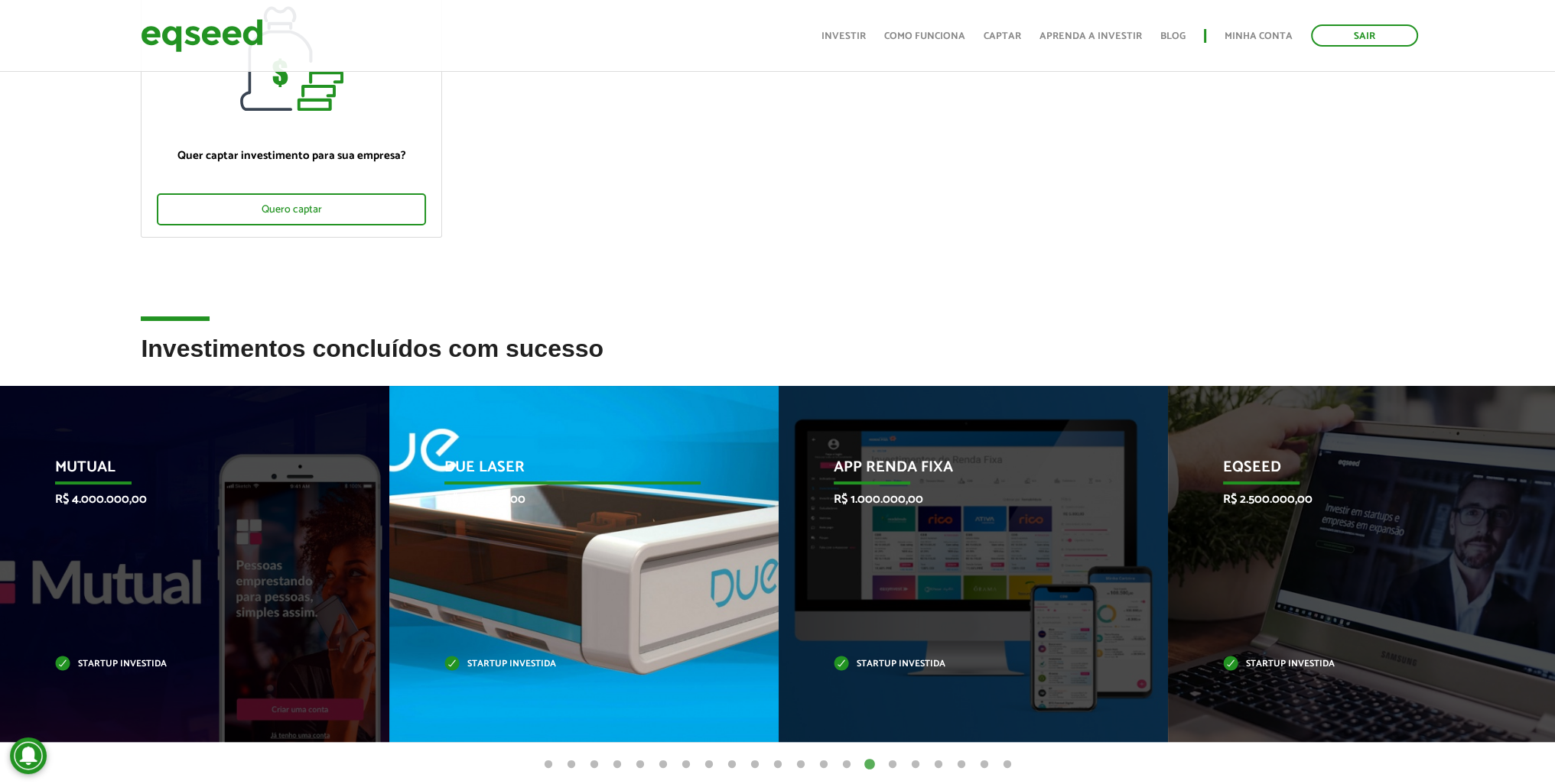
scroll to position [0, 0]
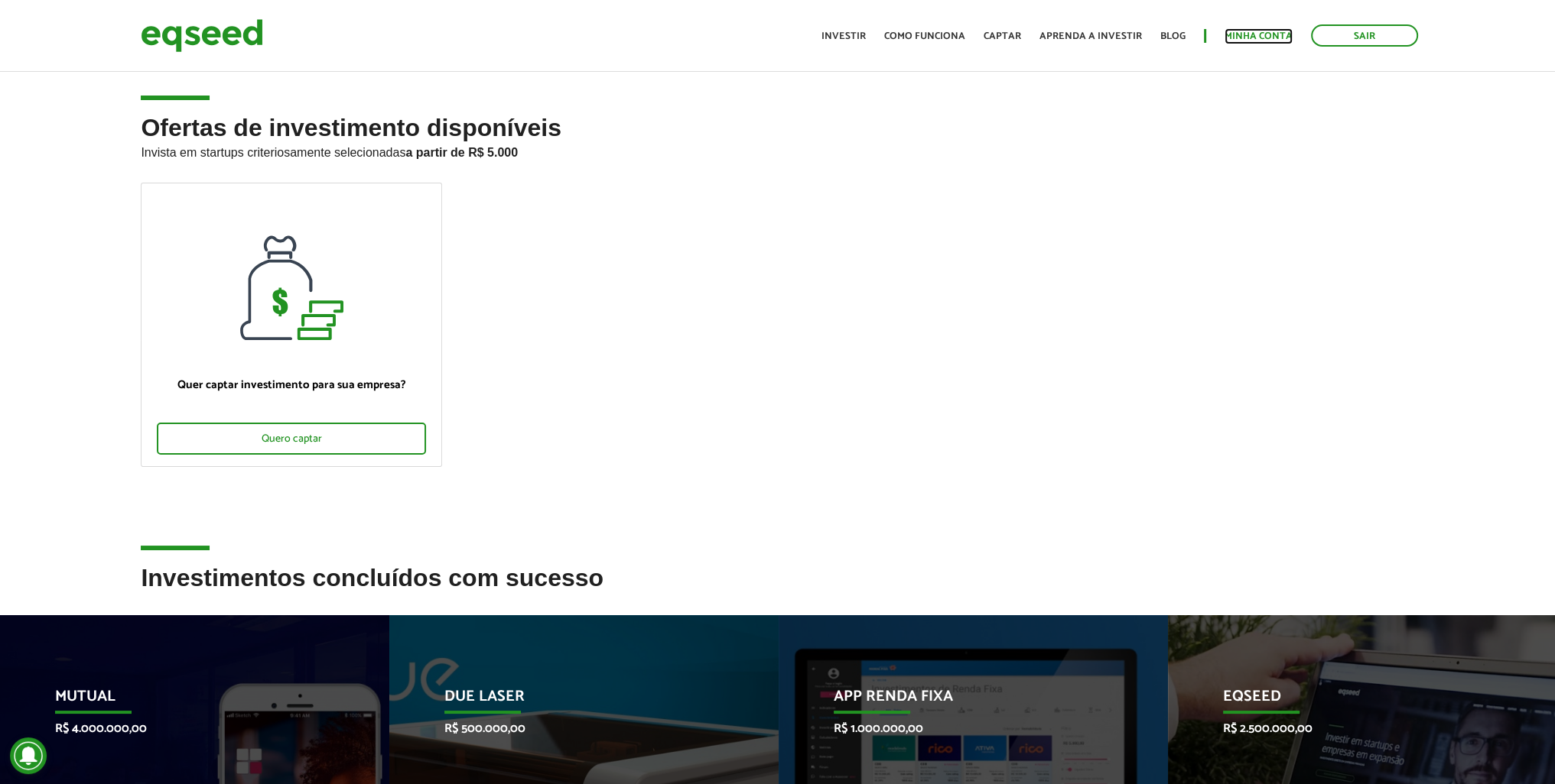
click at [1248, 38] on link "Minha conta" at bounding box center [1258, 36] width 68 height 10
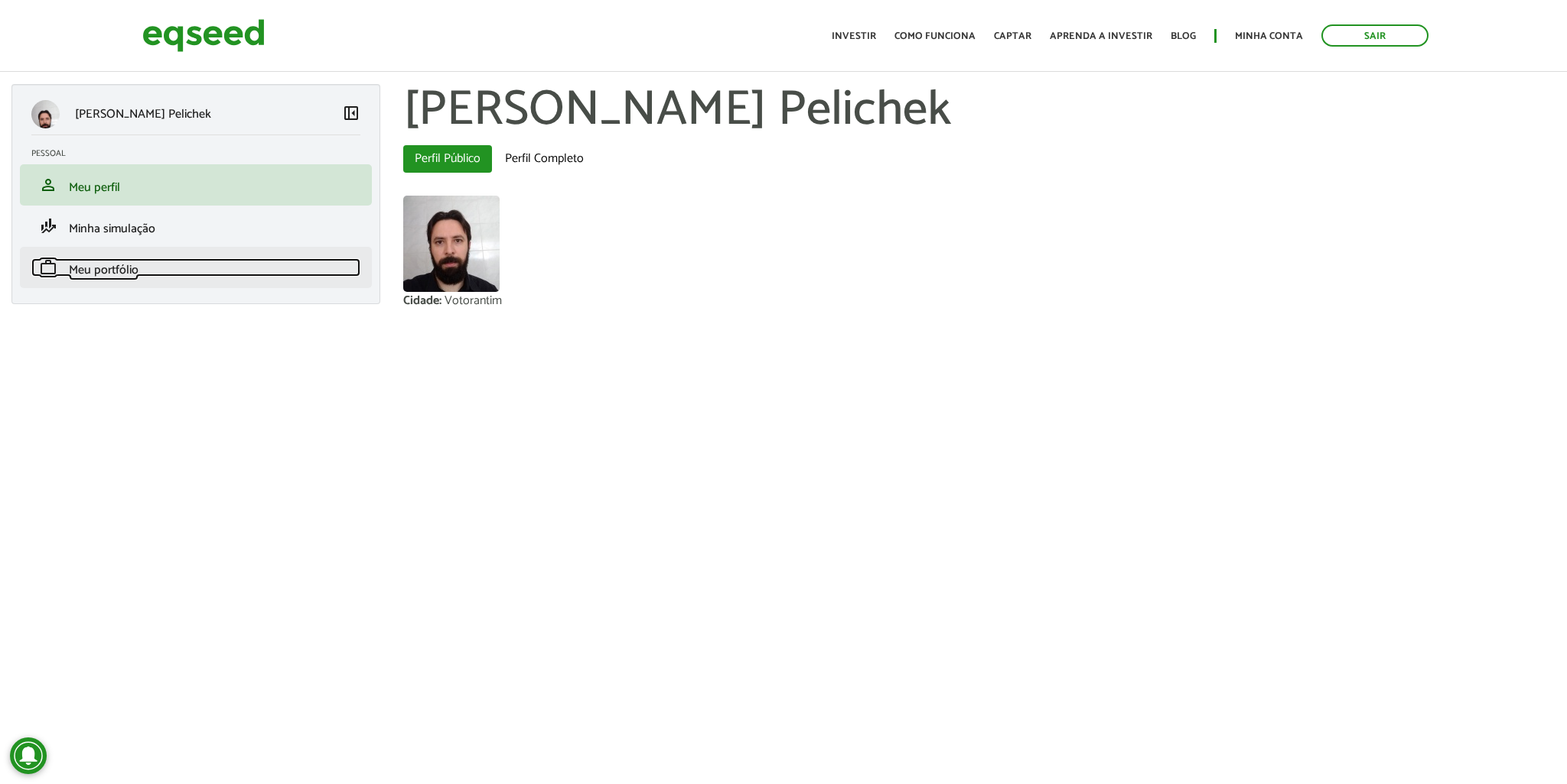
click at [160, 273] on link "work Meu portfólio" at bounding box center [195, 268] width 329 height 18
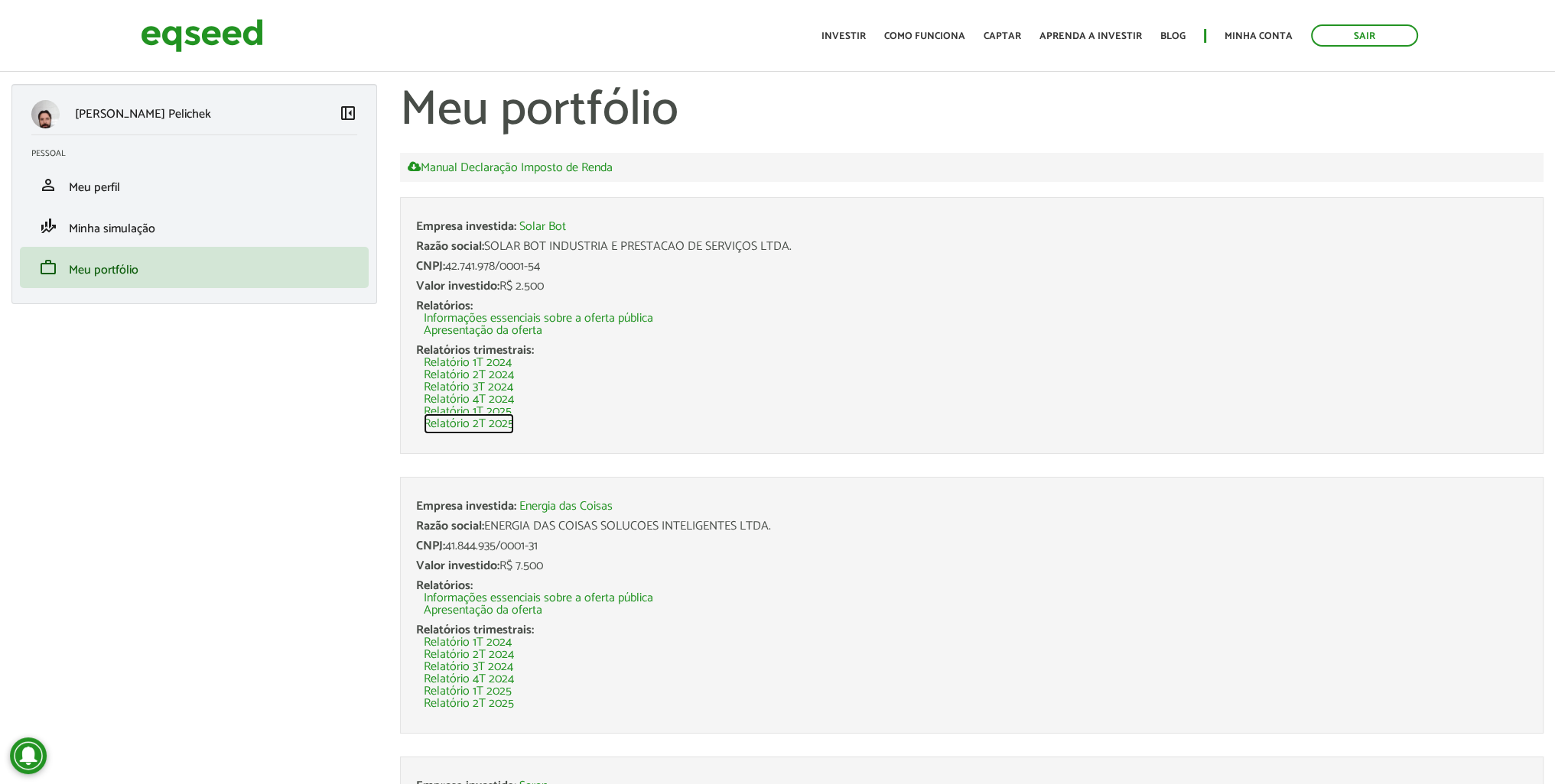
click at [468, 427] on link "Relatório 2T 2025" at bounding box center [469, 424] width 90 height 12
